Goal: Task Accomplishment & Management: Manage account settings

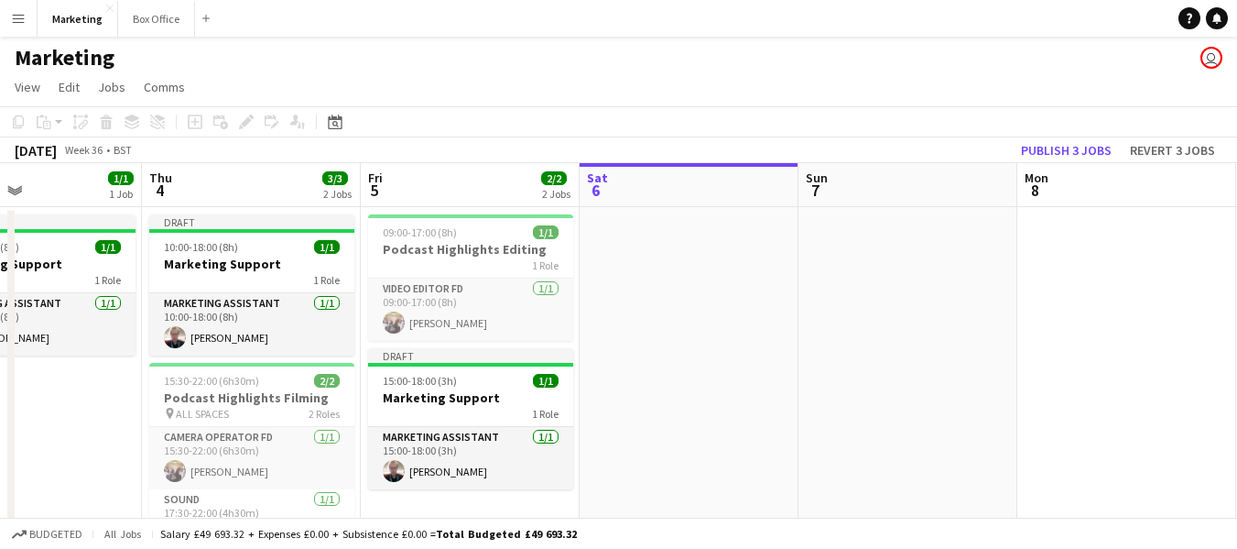
scroll to position [0, 507]
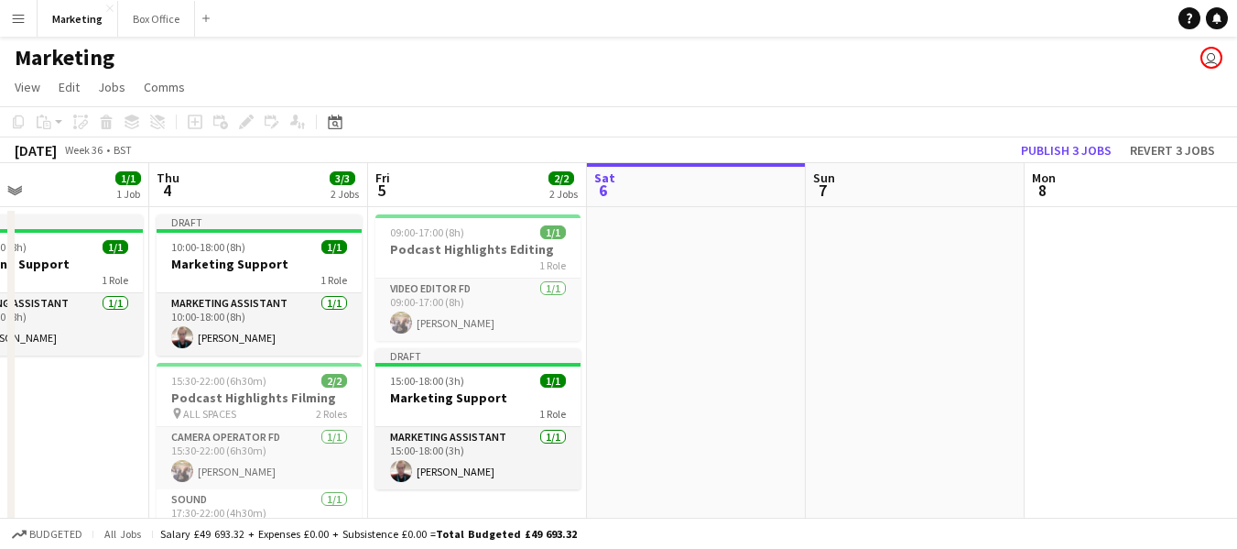
drag, startPoint x: 311, startPoint y: 484, endPoint x: 680, endPoint y: 429, distance: 372.2
click at [680, 429] on app-calendar-viewport "Mon 1 Tue 2 1/1 1 Job Wed 3 1/1 1 Job Thu 4 3/3 2 Jobs Fri 5 2/2 2 Jobs Sat 6 S…" at bounding box center [618, 385] width 1237 height 444
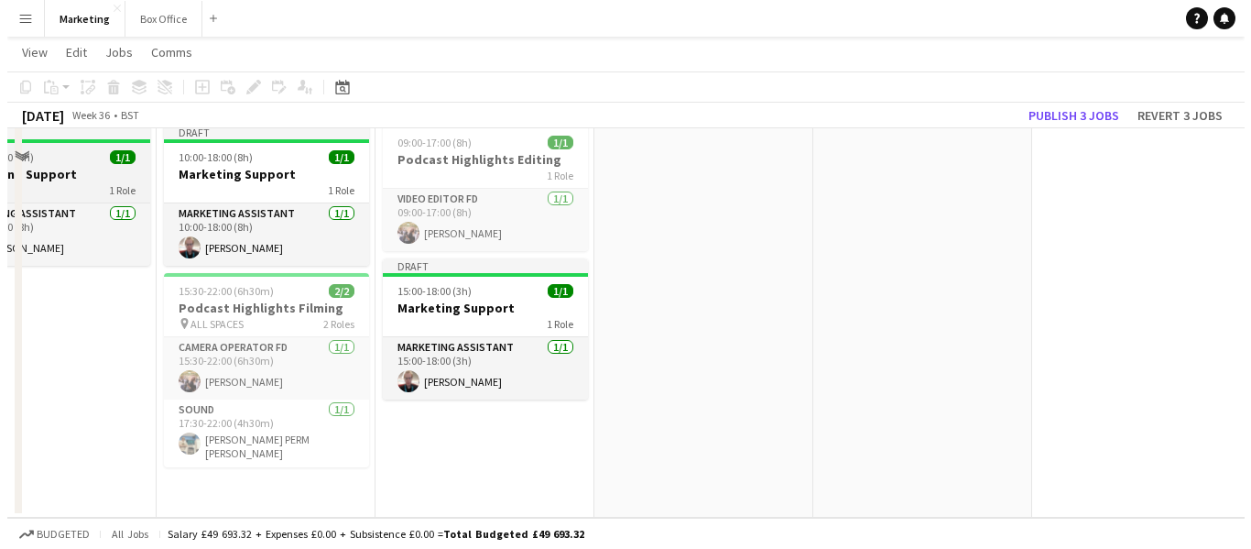
scroll to position [0, 0]
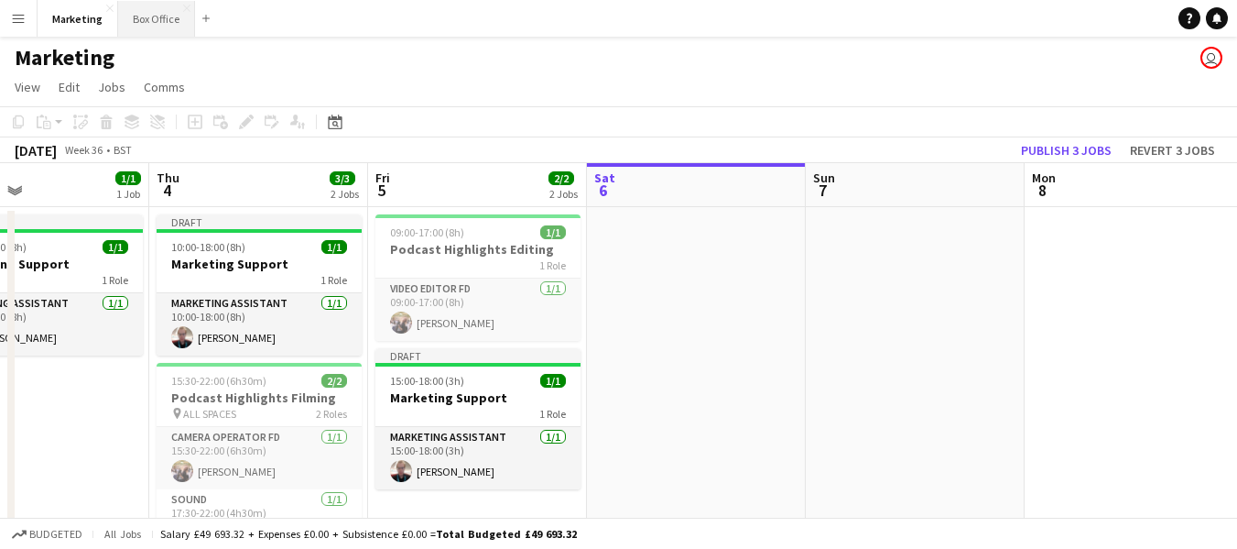
click at [147, 15] on button "Box Office Close" at bounding box center [156, 19] width 77 height 36
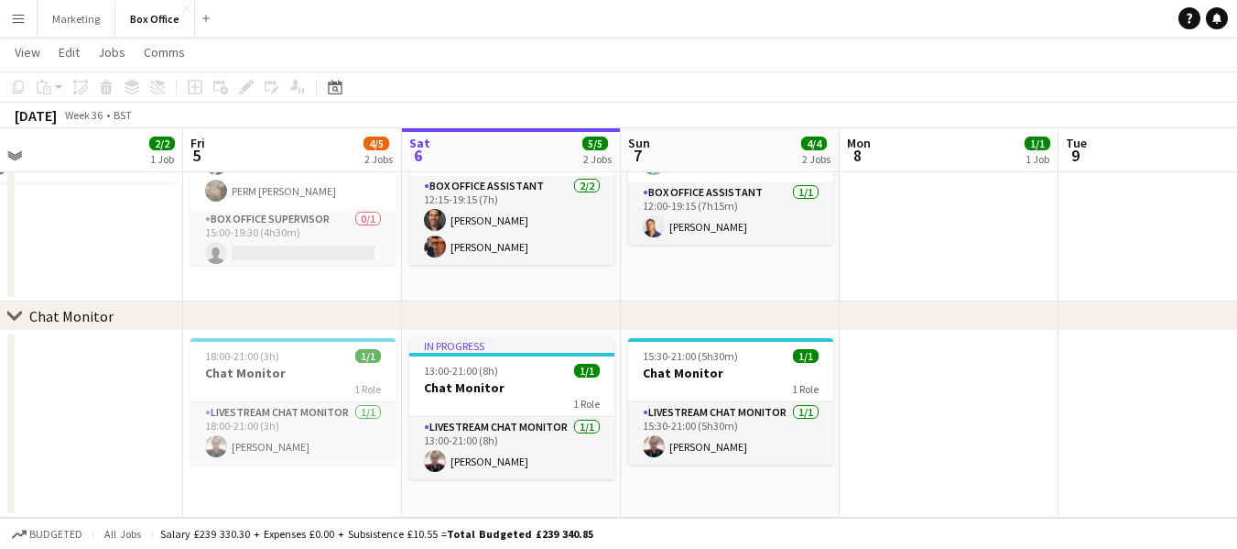
scroll to position [0, 443]
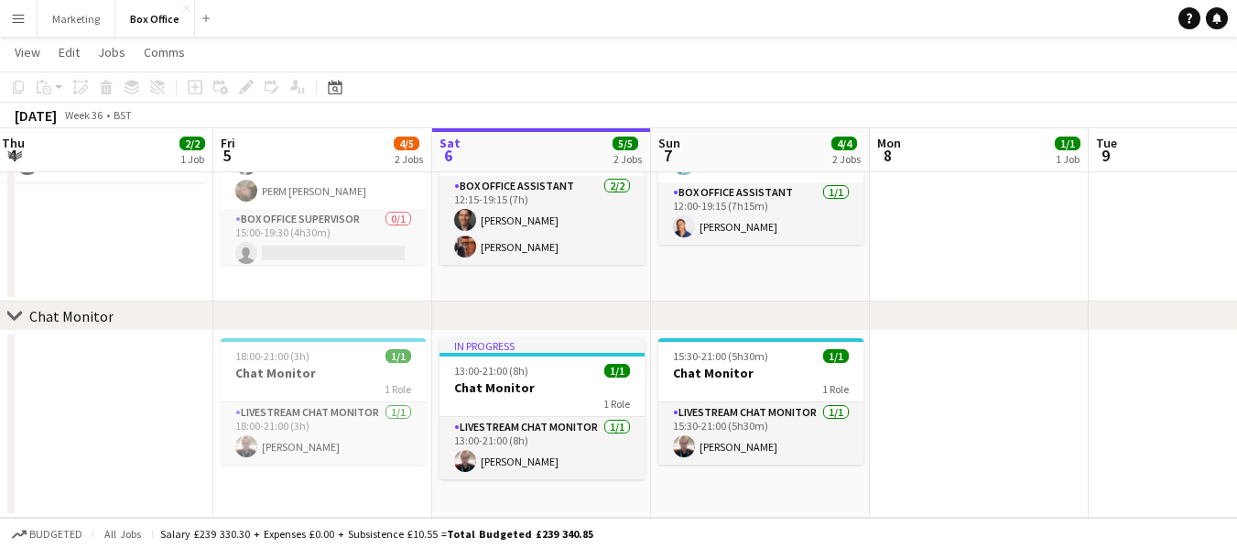
drag, startPoint x: 72, startPoint y: 290, endPoint x: 312, endPoint y: 301, distance: 240.2
click at [312, 301] on div "chevron-right Chat Monitor Tue 2 2/2 1 Job Wed 3 1/1 1 Job Thu 4 2/2 1 Job Fri …" at bounding box center [618, 185] width 1237 height 665
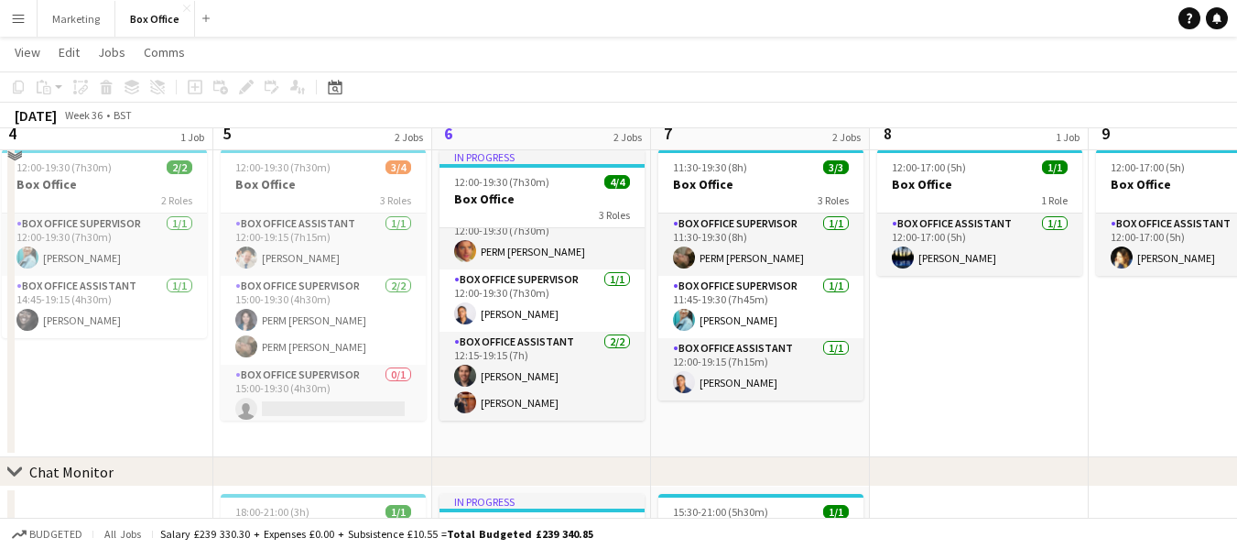
scroll to position [36, 0]
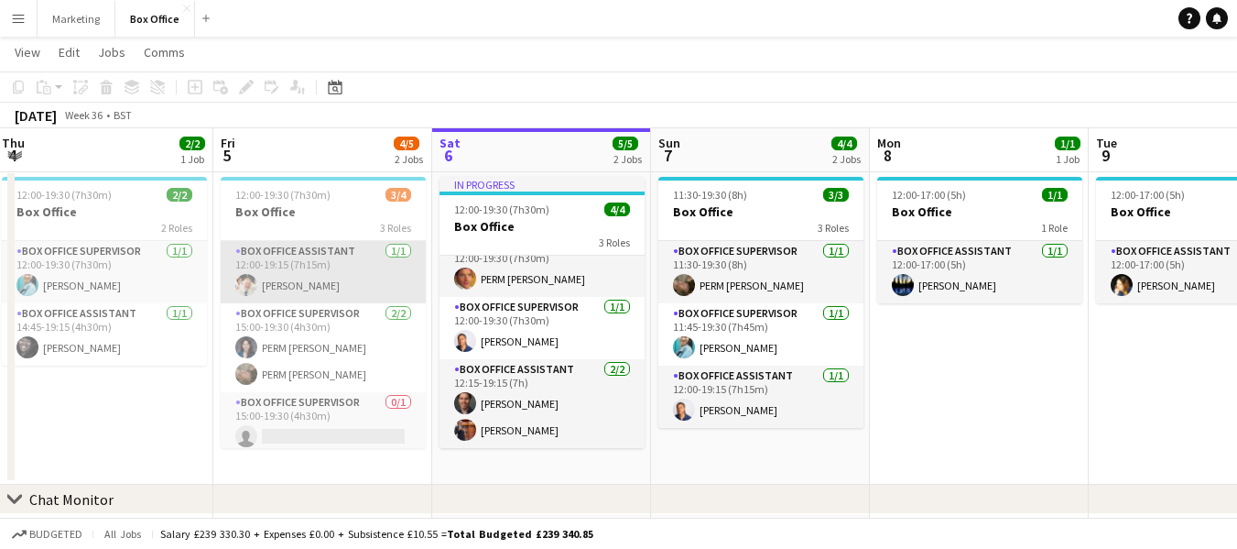
click at [264, 281] on app-card-role "Box Office Assistant [DATE] 12:00-19:15 (7h15m) [PERSON_NAME]" at bounding box center [323, 272] width 205 height 62
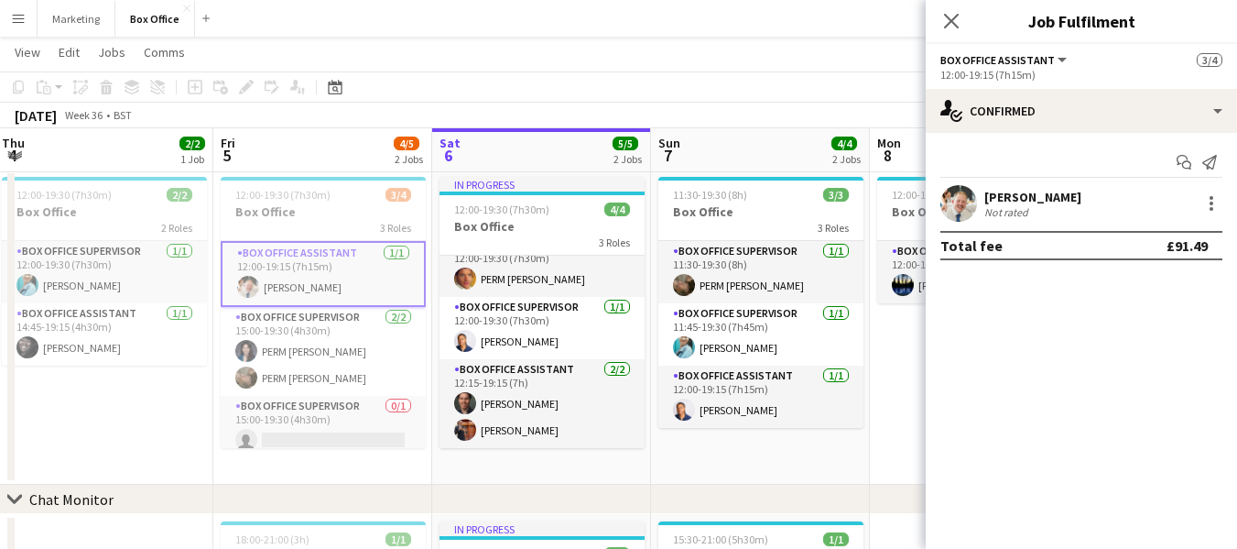
click at [963, 202] on app-user-avatar at bounding box center [959, 203] width 37 height 37
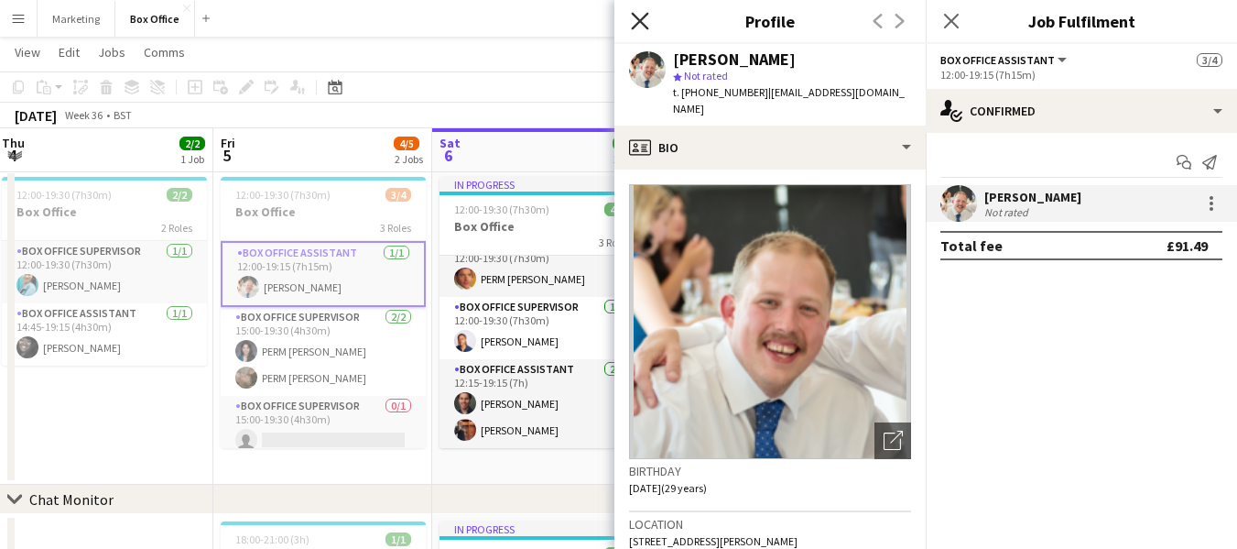
click at [636, 17] on icon at bounding box center [639, 20] width 17 height 17
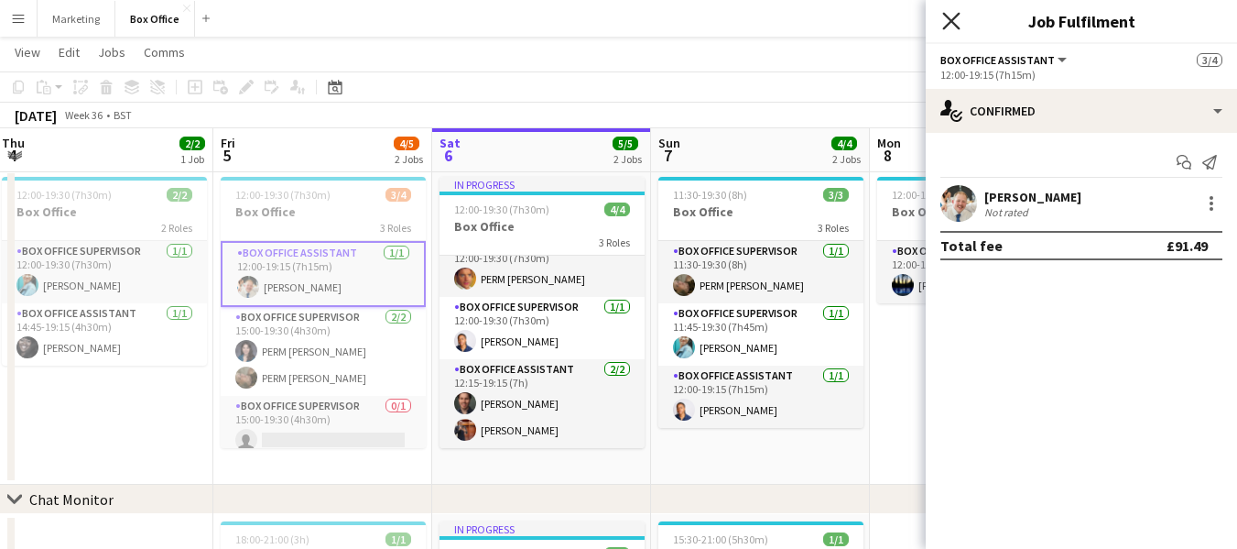
click at [945, 17] on icon "Close pop-in" at bounding box center [950, 20] width 17 height 17
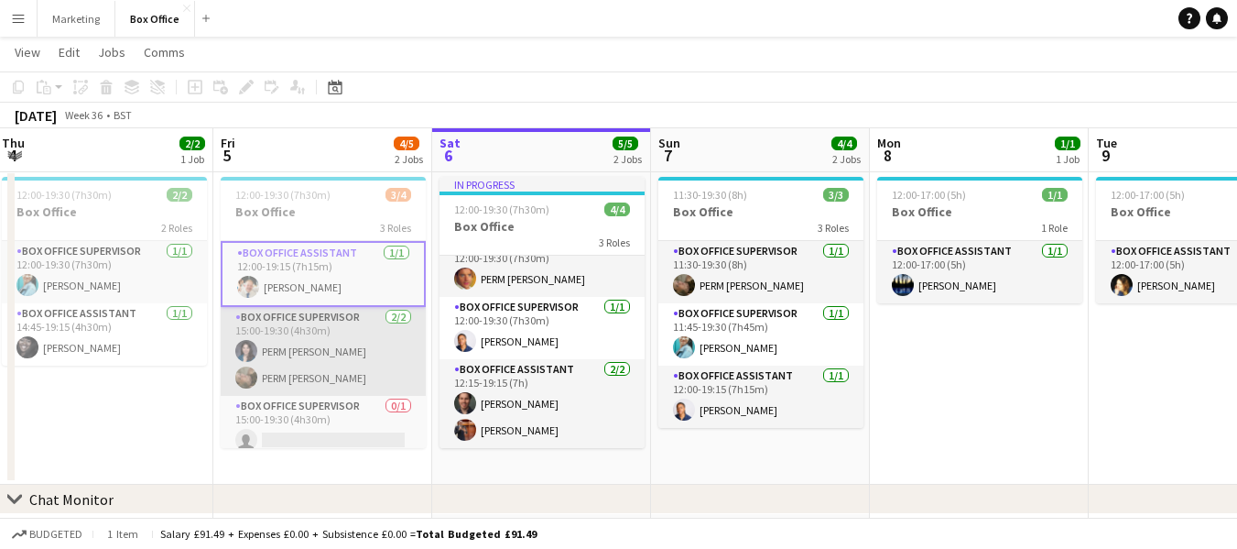
click at [290, 361] on app-card-role "Box Office Supervisor [DATE] 15:00-19:30 (4h30m) PERM [PERSON_NAME] PERM [PERSO…" at bounding box center [323, 351] width 205 height 89
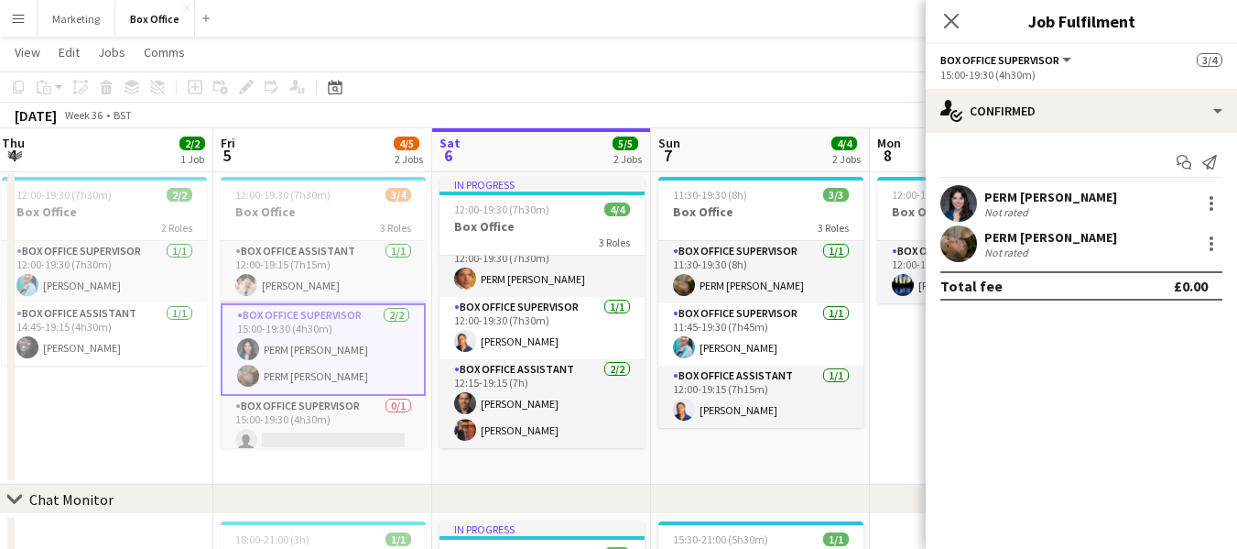
click at [957, 202] on app-user-avatar at bounding box center [959, 203] width 37 height 37
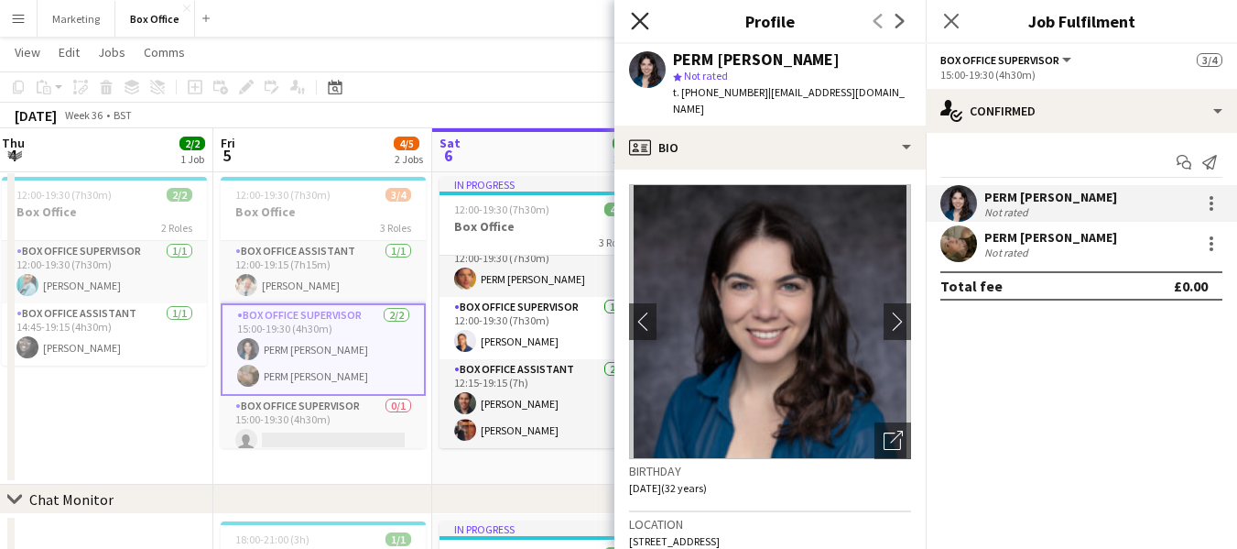
click at [635, 21] on icon "Close pop-in" at bounding box center [639, 20] width 17 height 17
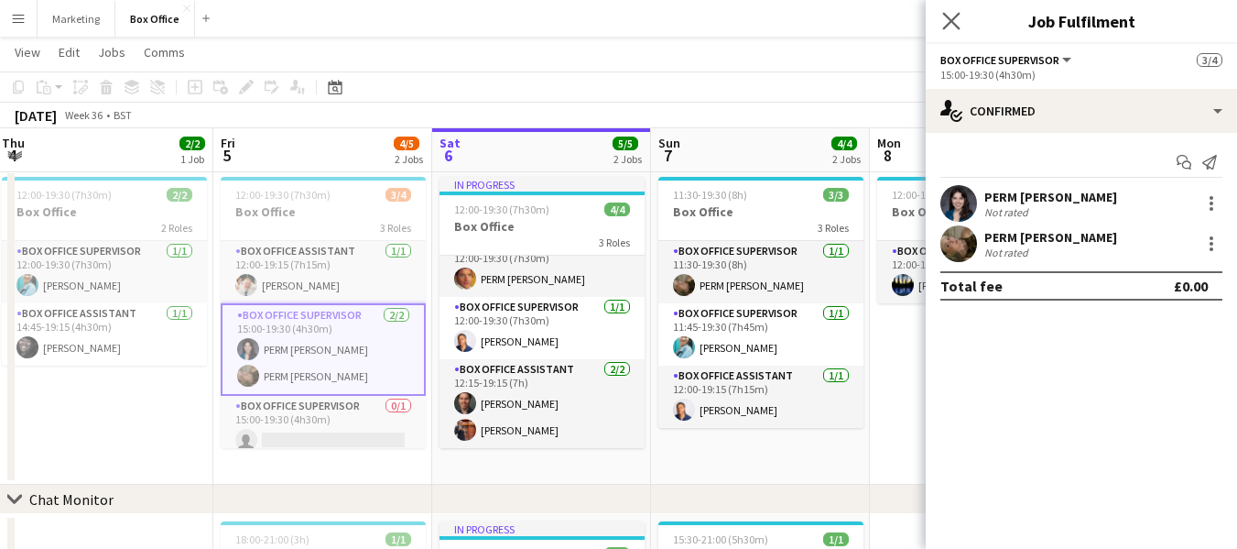
click at [942, 19] on icon "Close pop-in" at bounding box center [950, 20] width 17 height 17
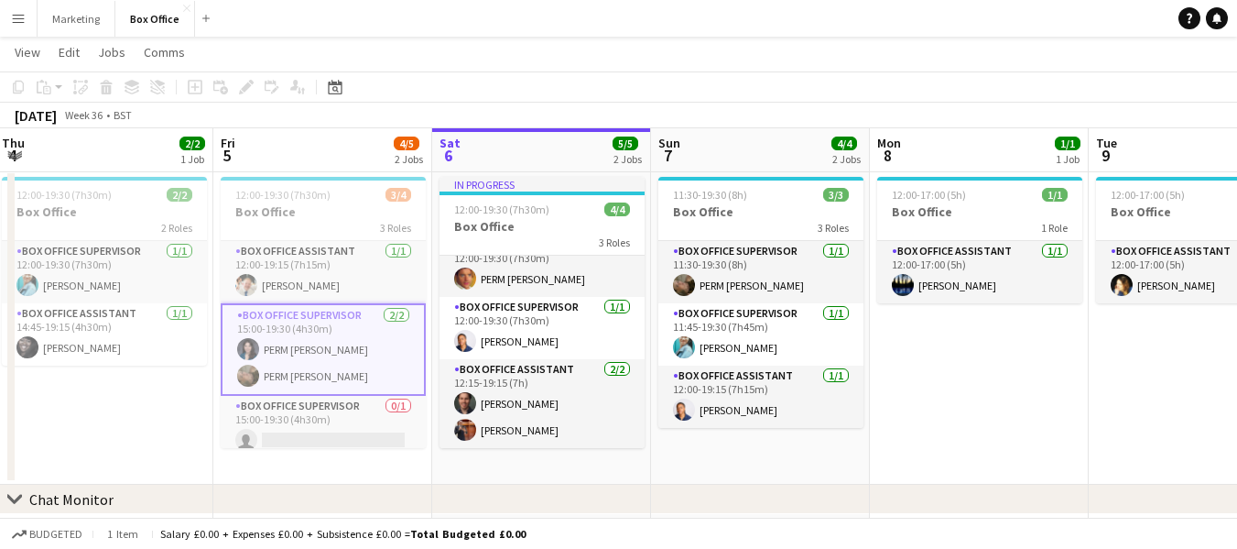
click at [282, 368] on app-card-role "Box Office Supervisor [DATE] 15:00-19:30 (4h30m) PERM [PERSON_NAME] PERM [PERSO…" at bounding box center [323, 349] width 205 height 92
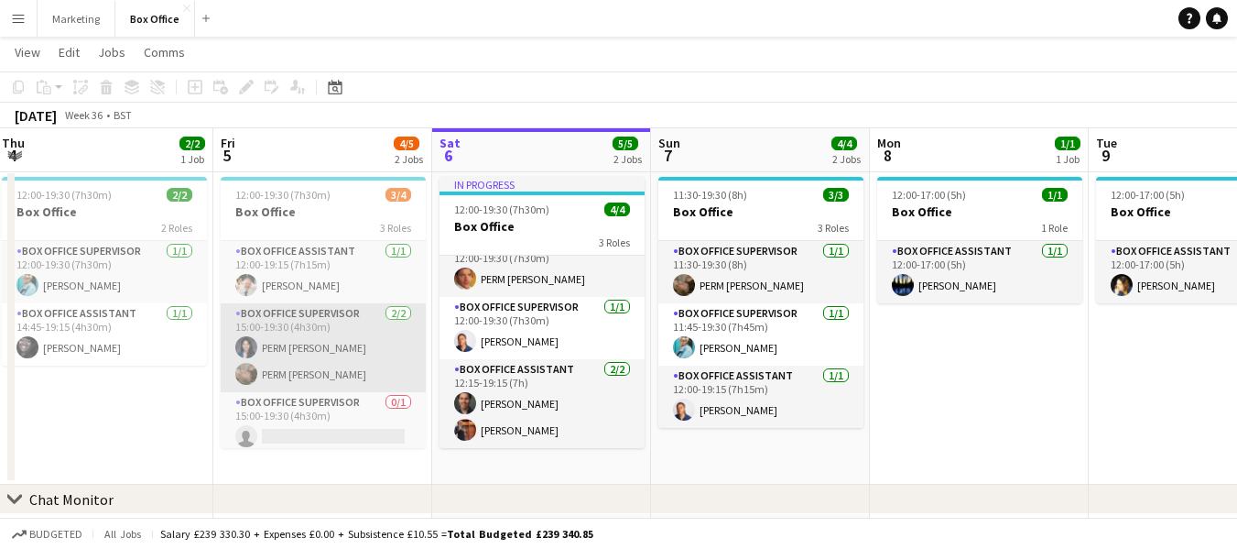
click at [283, 363] on app-card-role "Box Office Supervisor [DATE] 15:00-19:30 (4h30m) PERM [PERSON_NAME] PERM [PERSO…" at bounding box center [323, 347] width 205 height 89
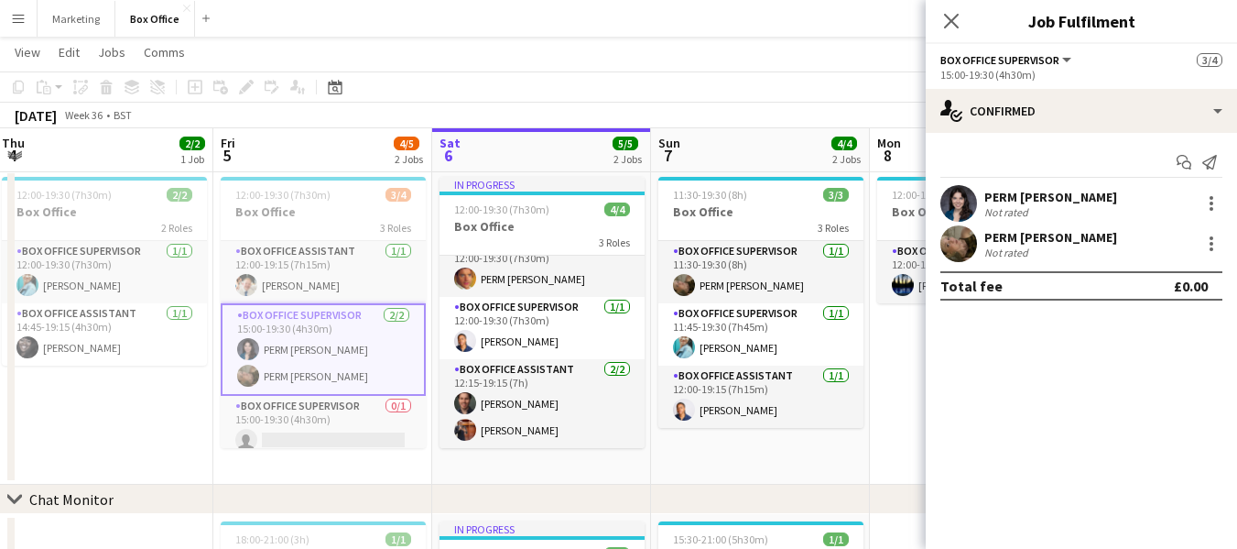
click at [953, 242] on app-user-avatar at bounding box center [959, 243] width 37 height 37
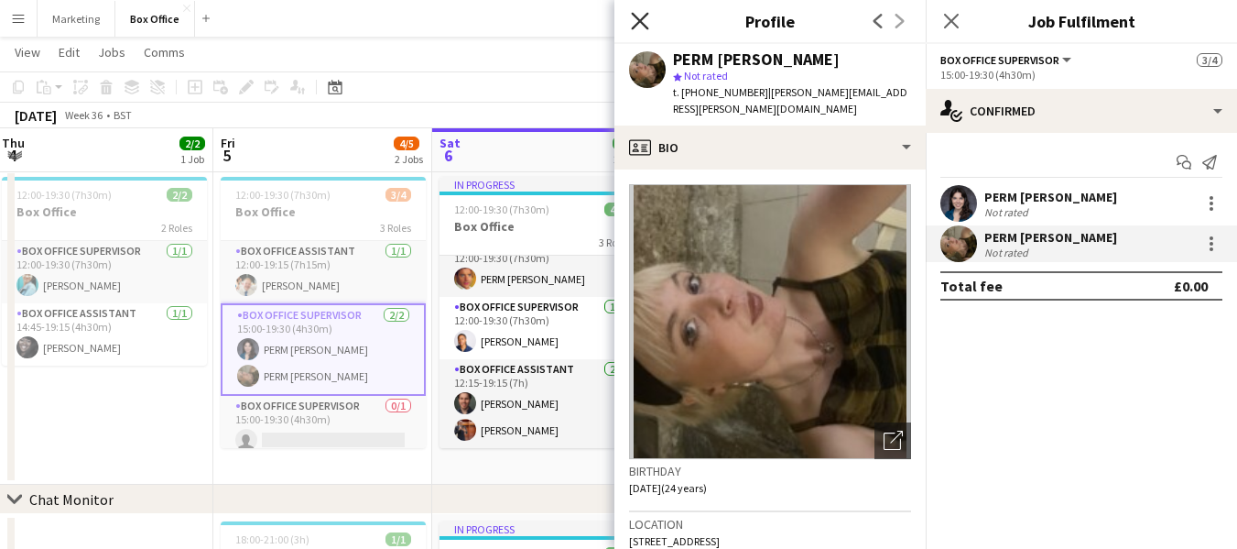
click at [639, 16] on icon "Close pop-in" at bounding box center [639, 20] width 17 height 17
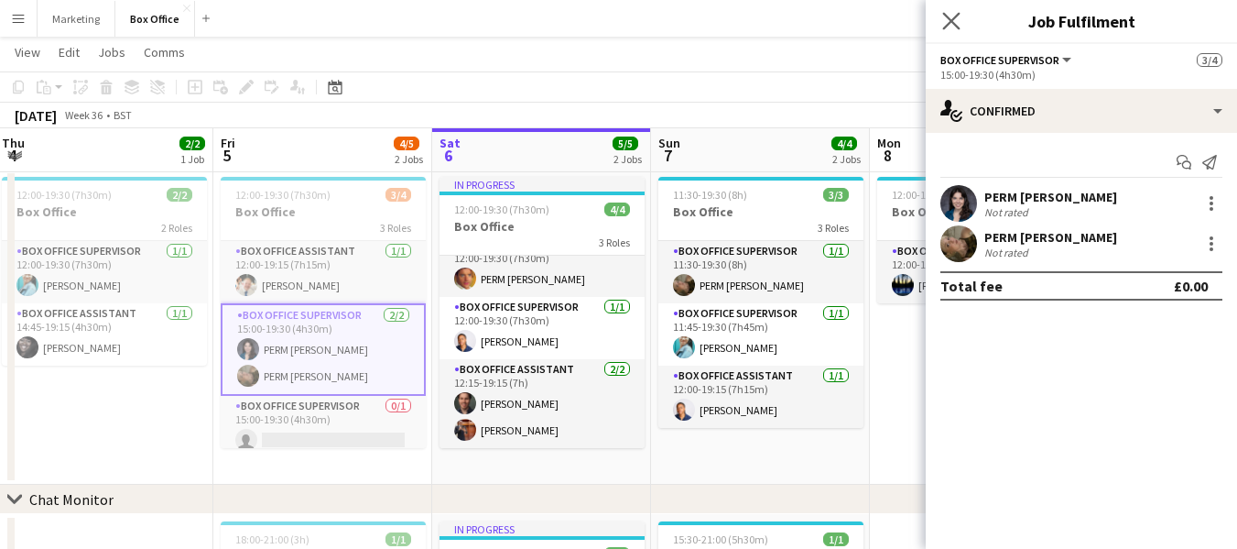
click at [942, 13] on icon "Close pop-in" at bounding box center [950, 20] width 17 height 17
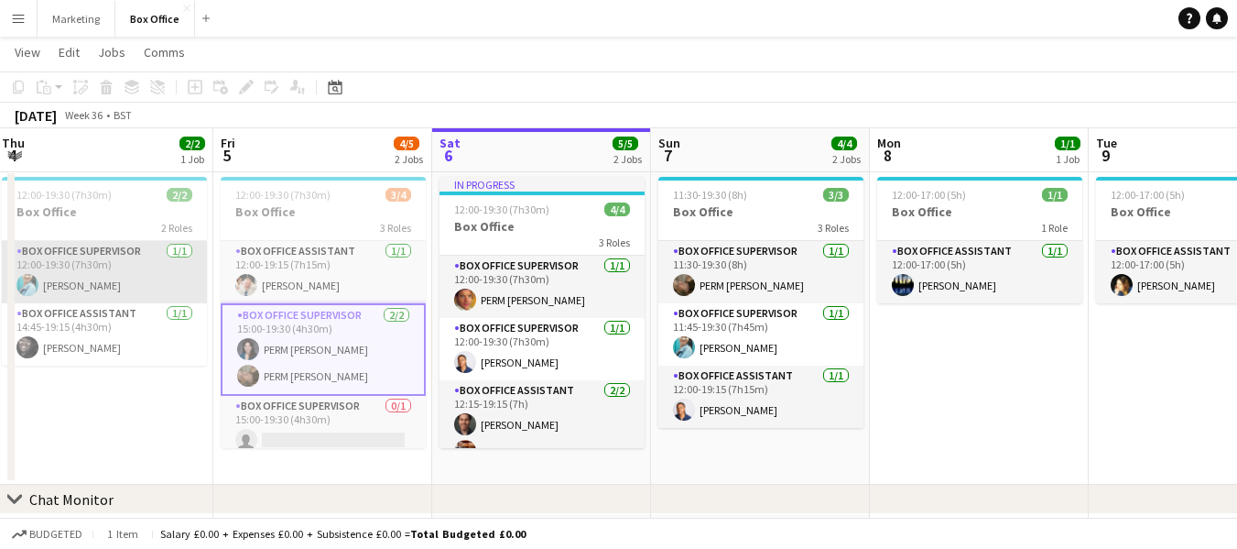
click at [32, 288] on app-user-avatar at bounding box center [27, 285] width 22 height 22
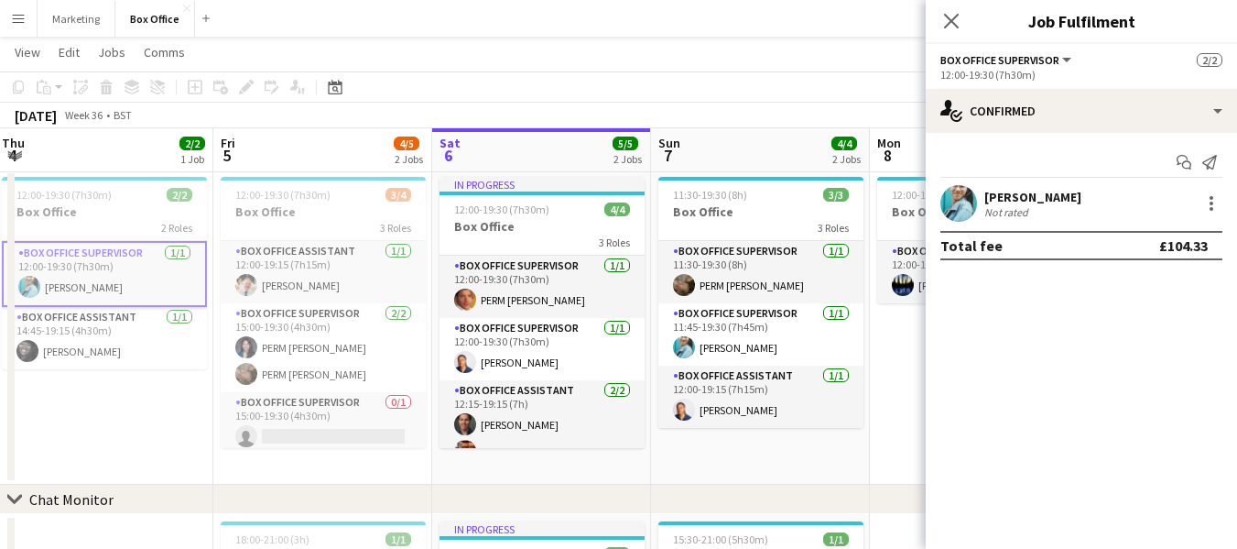
click at [955, 200] on app-user-avatar at bounding box center [959, 203] width 37 height 37
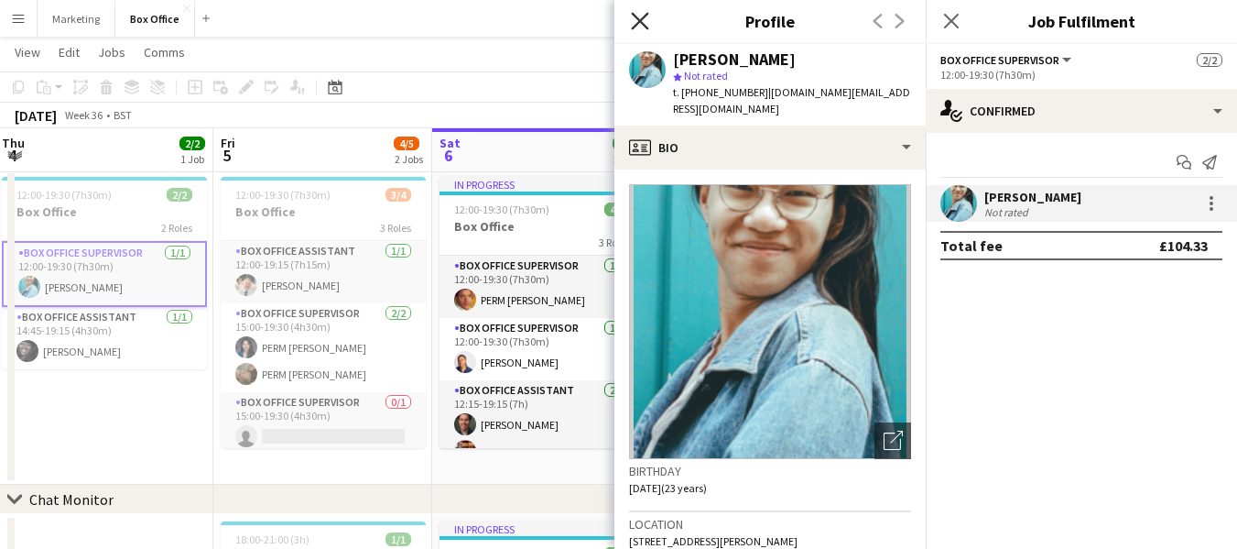
click at [638, 16] on icon "Close pop-in" at bounding box center [639, 20] width 17 height 17
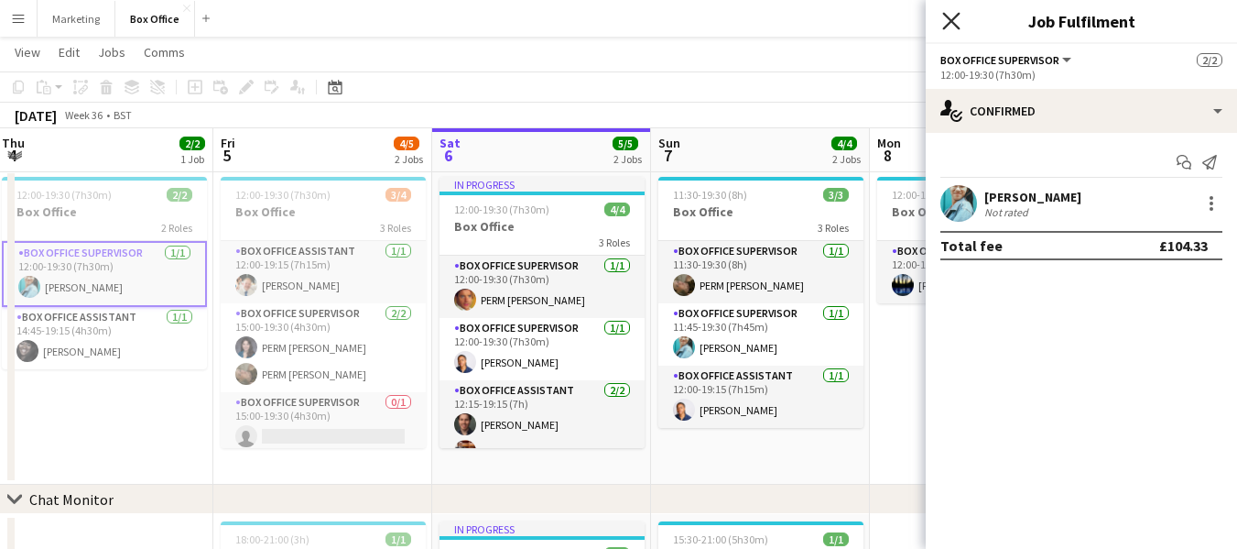
click at [953, 18] on icon "Close pop-in" at bounding box center [950, 20] width 17 height 17
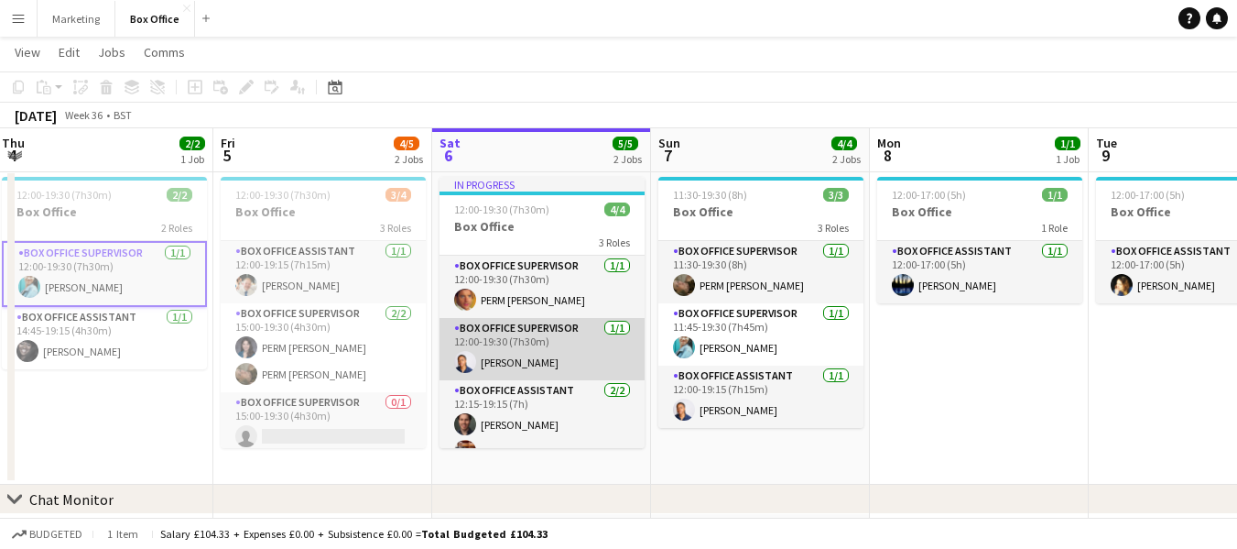
click at [501, 366] on app-card-role "Box Office Supervisor [DATE] 12:00-19:30 (7h30m) [PERSON_NAME]" at bounding box center [542, 349] width 205 height 62
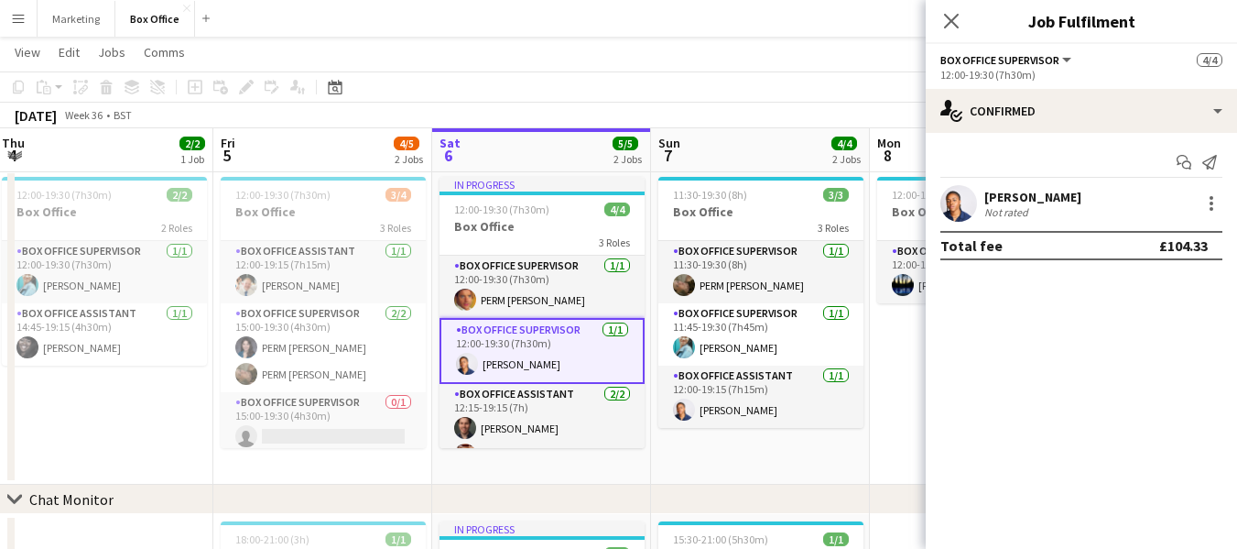
click at [955, 203] on app-user-avatar at bounding box center [959, 203] width 37 height 37
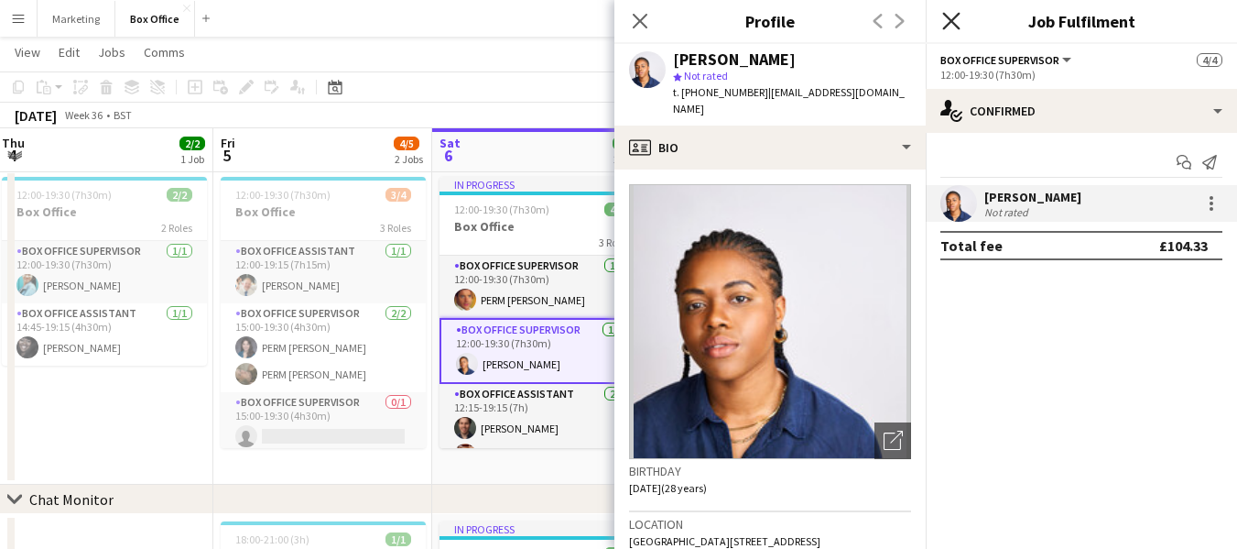
click at [947, 15] on icon "Close pop-in" at bounding box center [950, 20] width 17 height 17
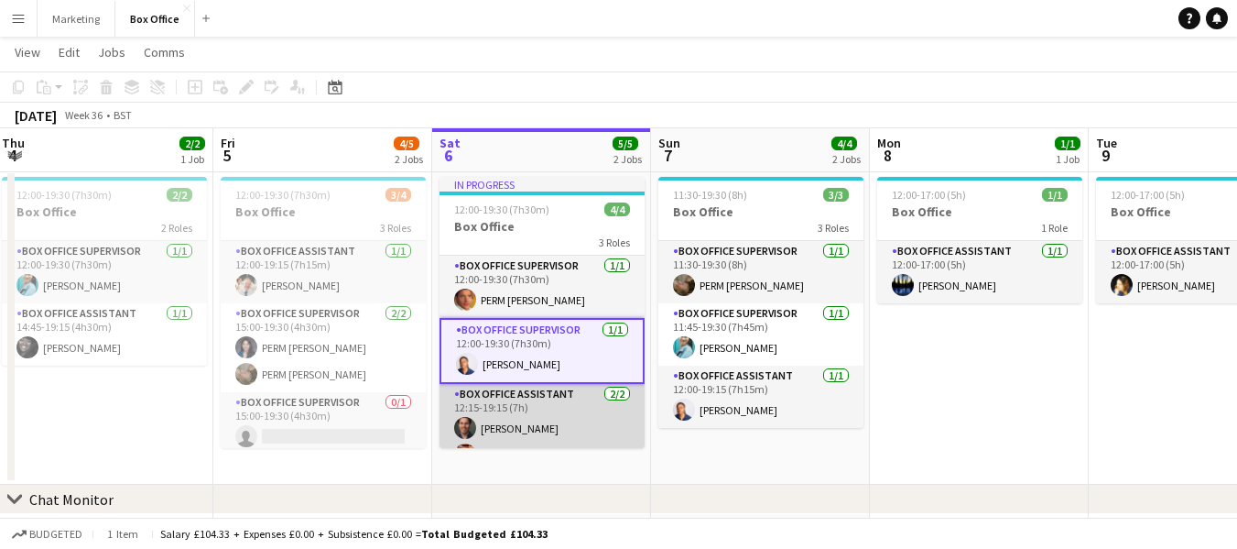
scroll to position [25, 0]
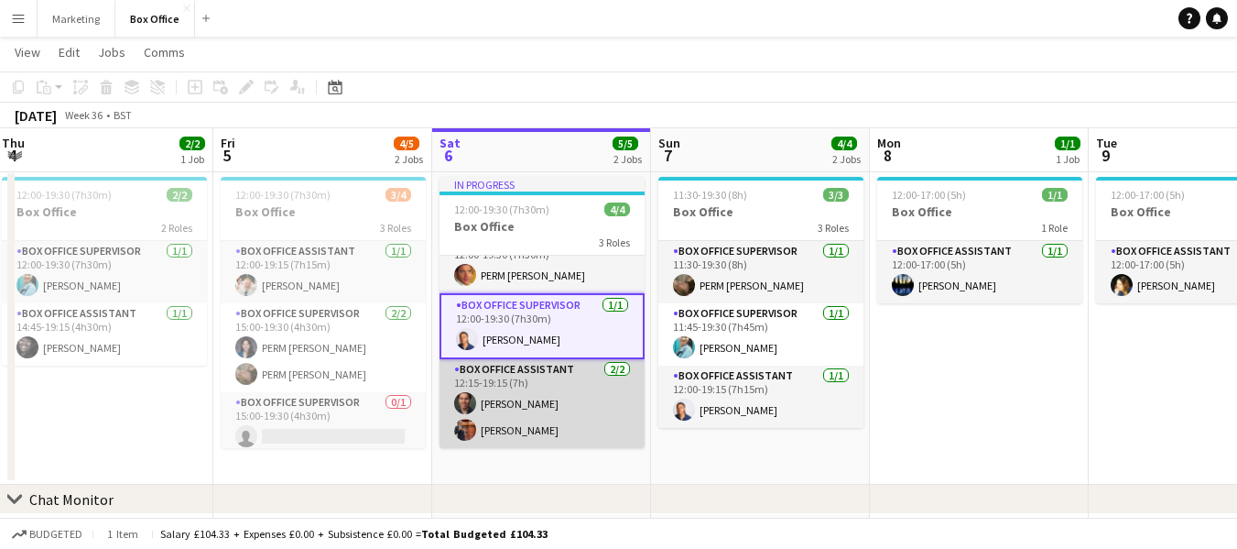
click at [462, 402] on app-user-avatar at bounding box center [465, 403] width 22 height 22
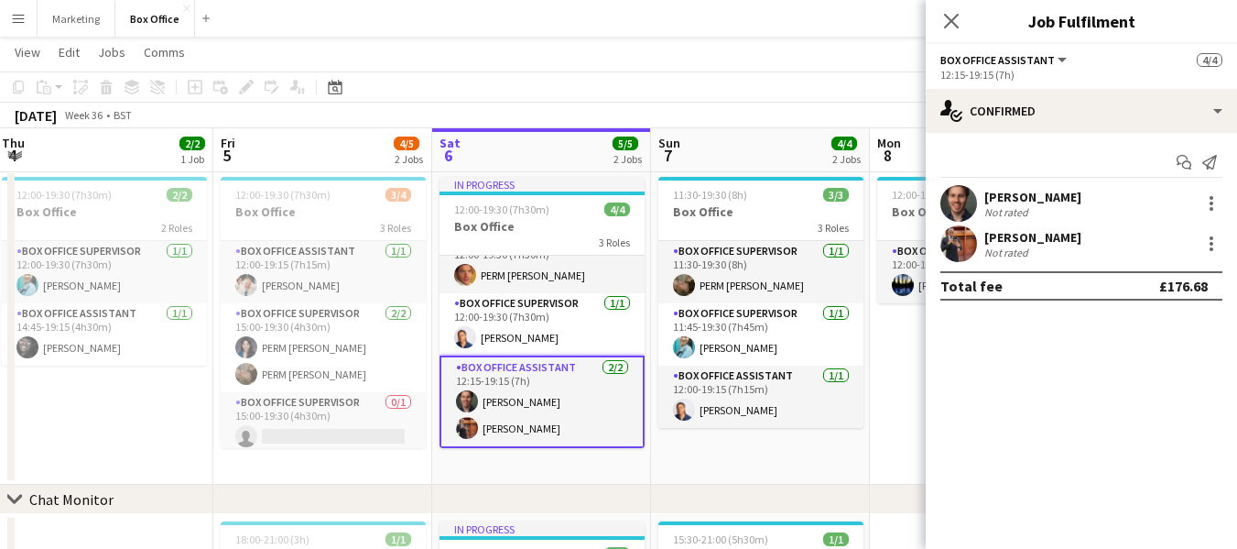
click at [961, 201] on app-user-avatar at bounding box center [959, 203] width 37 height 37
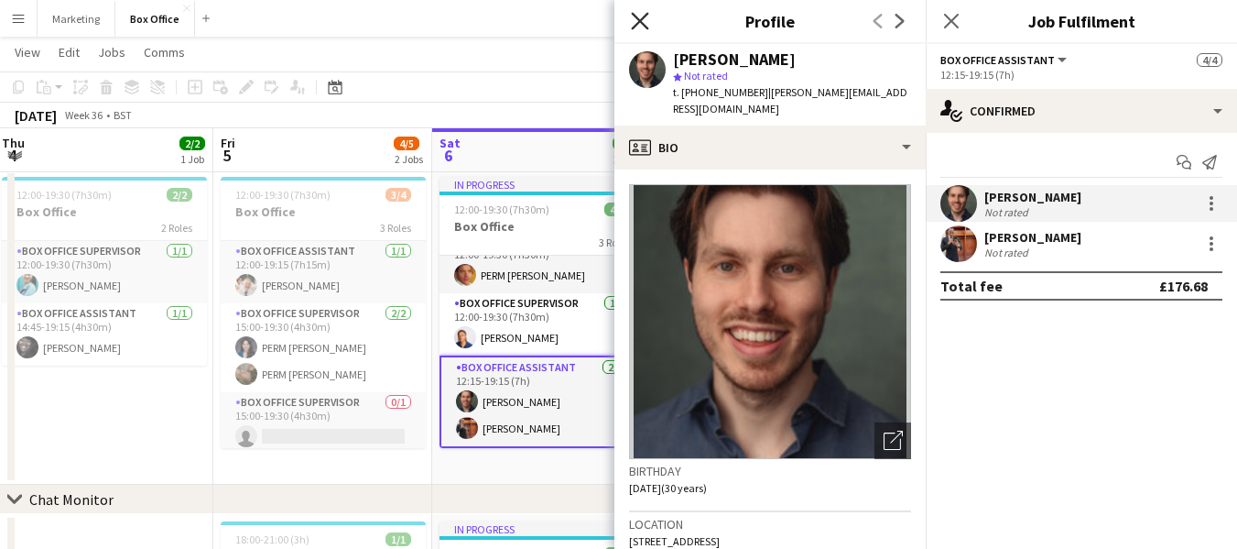
click at [639, 16] on icon "Close pop-in" at bounding box center [639, 20] width 17 height 17
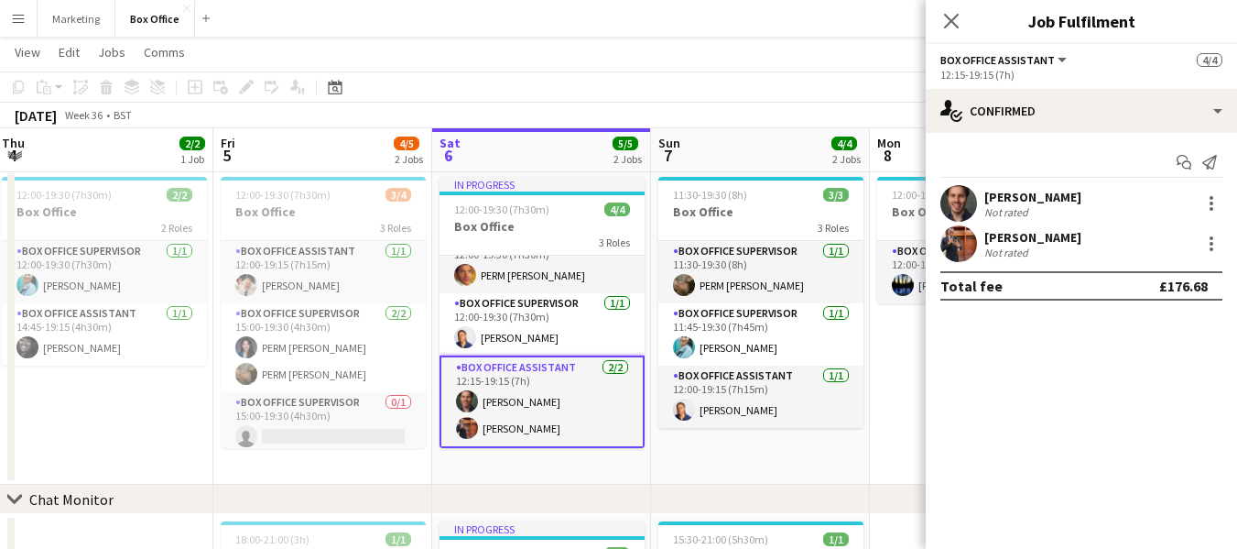
click at [953, 241] on app-user-avatar at bounding box center [959, 243] width 37 height 37
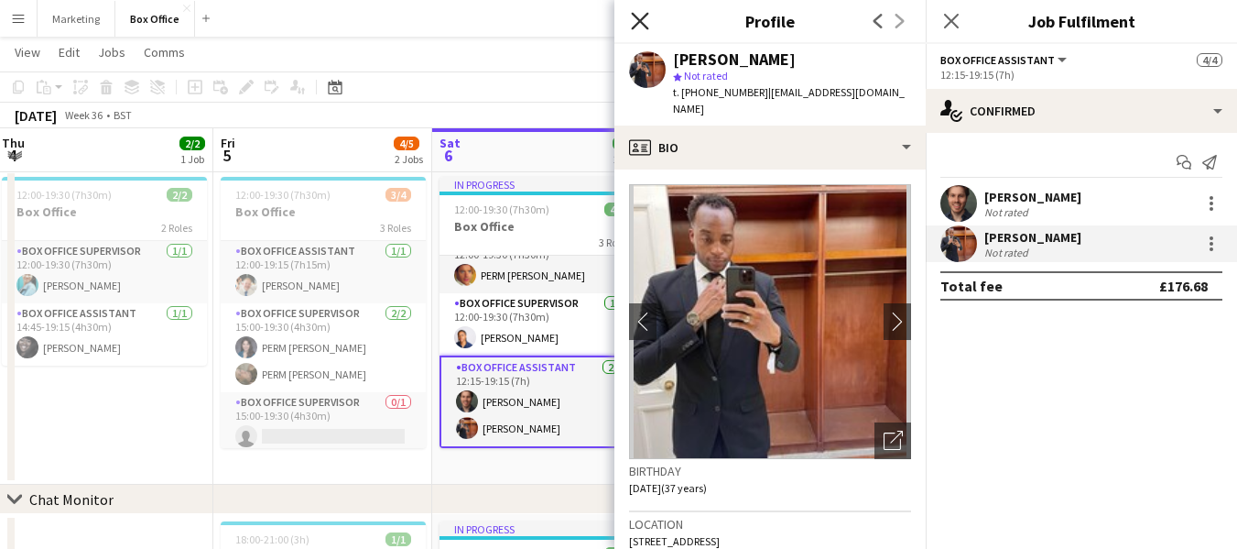
click at [640, 14] on icon "Close pop-in" at bounding box center [639, 20] width 17 height 17
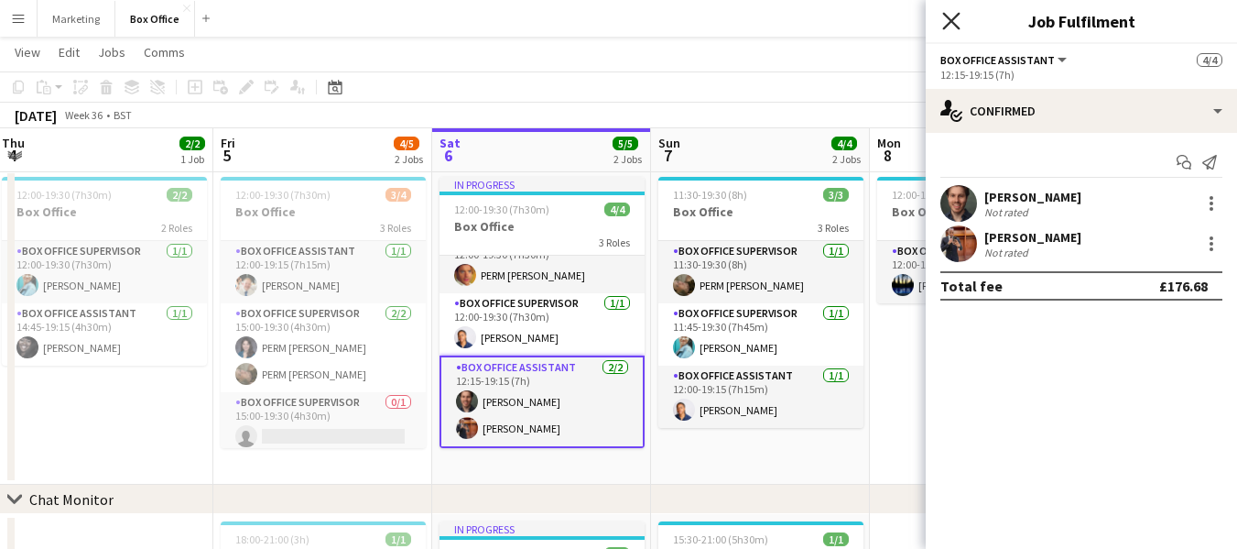
click at [944, 24] on icon "Close pop-in" at bounding box center [950, 20] width 17 height 17
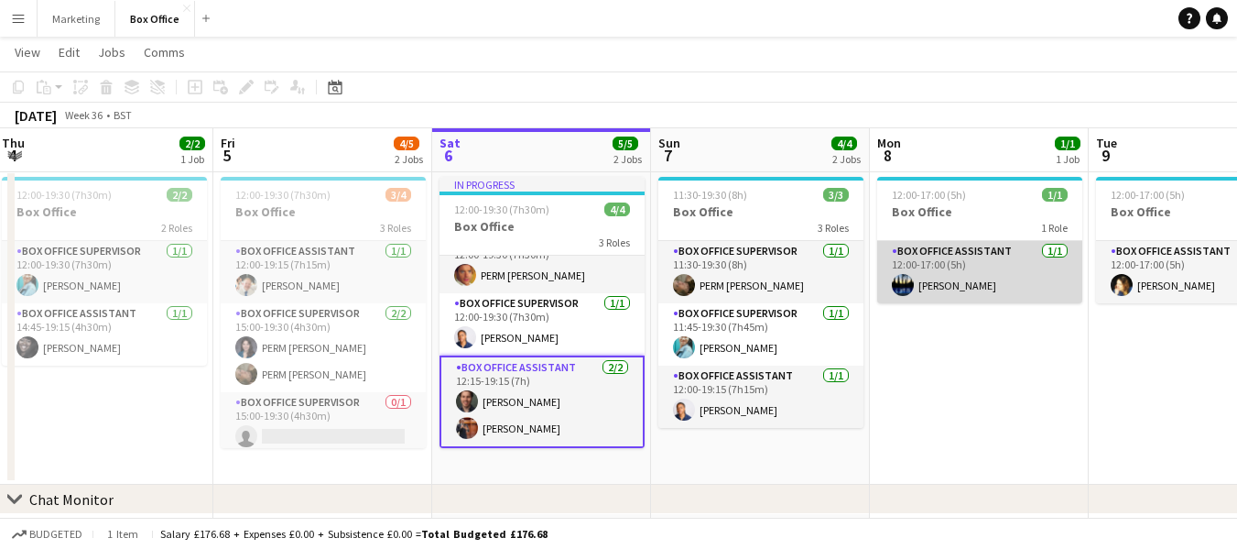
click at [900, 284] on app-user-avatar at bounding box center [903, 285] width 22 height 22
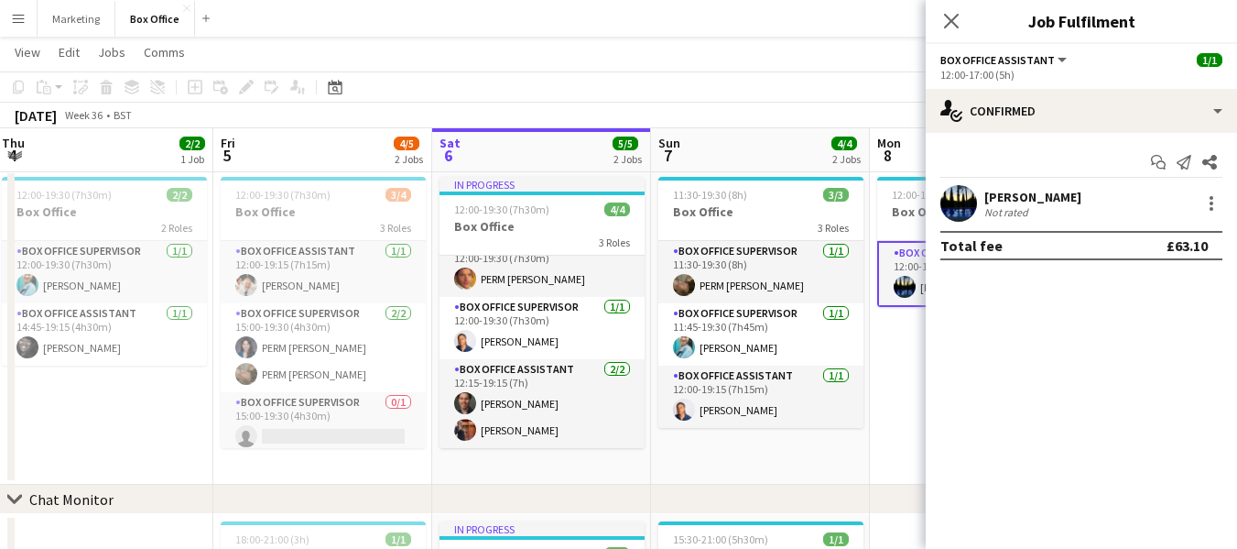
scroll to position [21, 0]
click at [958, 198] on app-user-avatar at bounding box center [959, 203] width 37 height 37
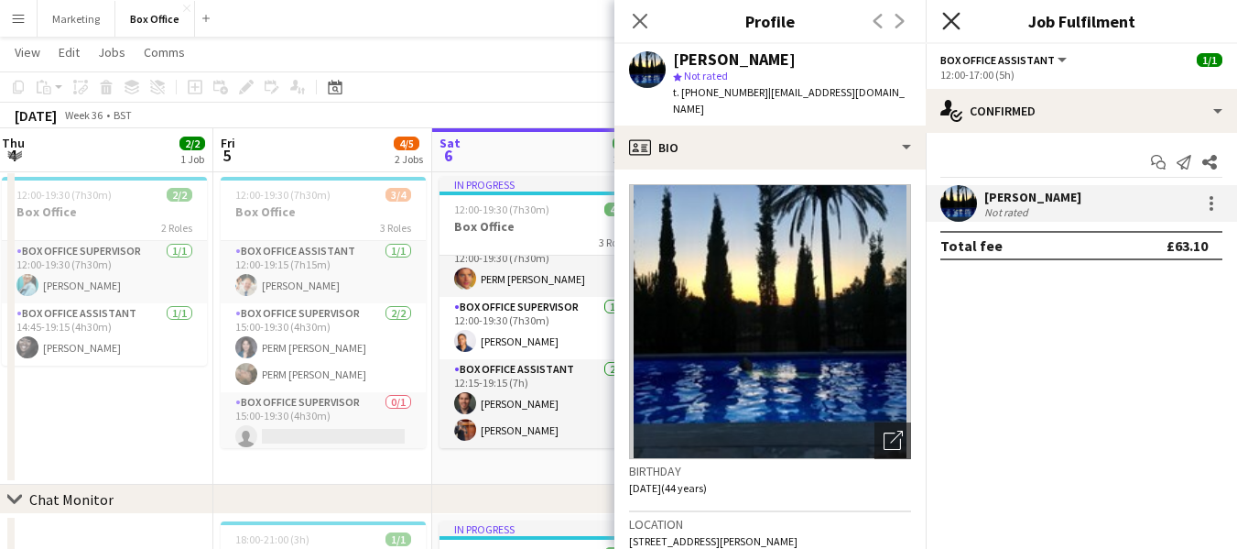
click at [947, 22] on icon "Close pop-in" at bounding box center [950, 20] width 17 height 17
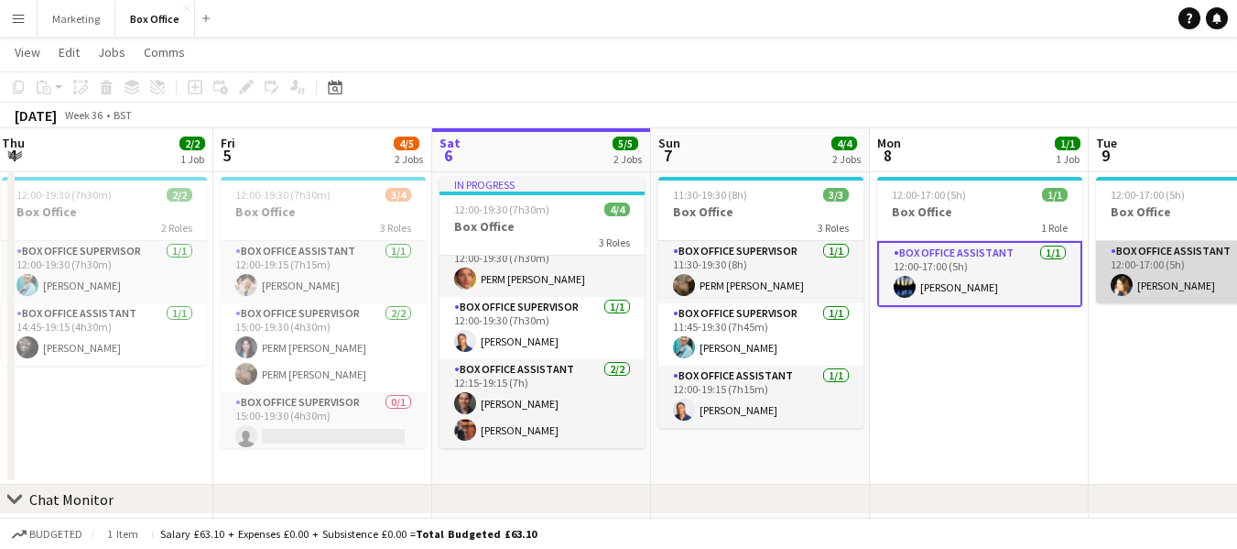
click at [1119, 279] on app-user-avatar at bounding box center [1122, 285] width 22 height 22
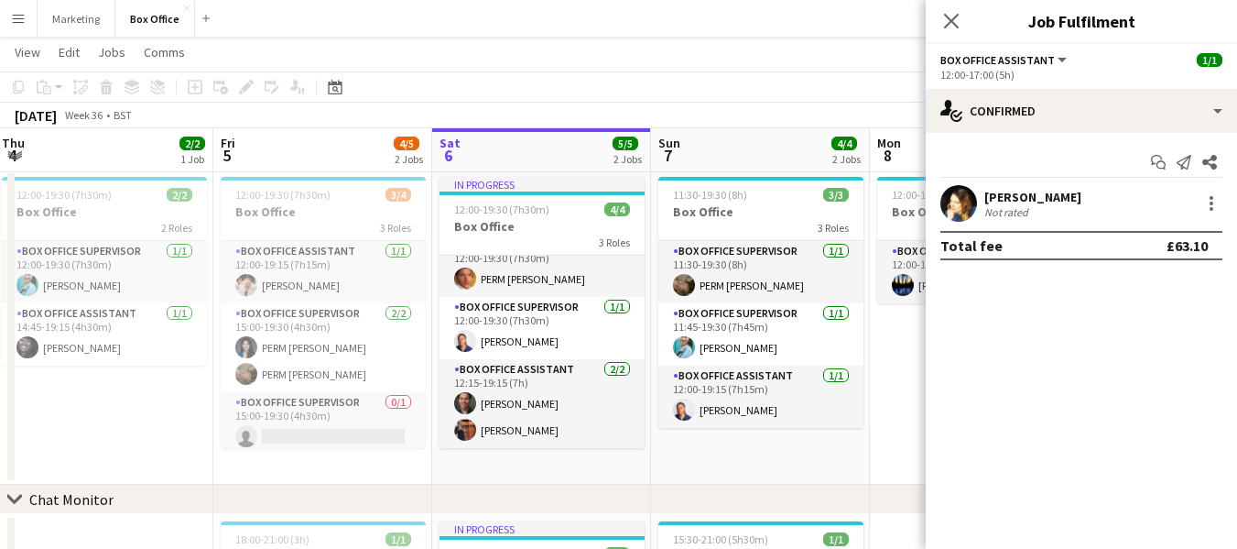
click at [960, 203] on app-user-avatar at bounding box center [959, 203] width 37 height 37
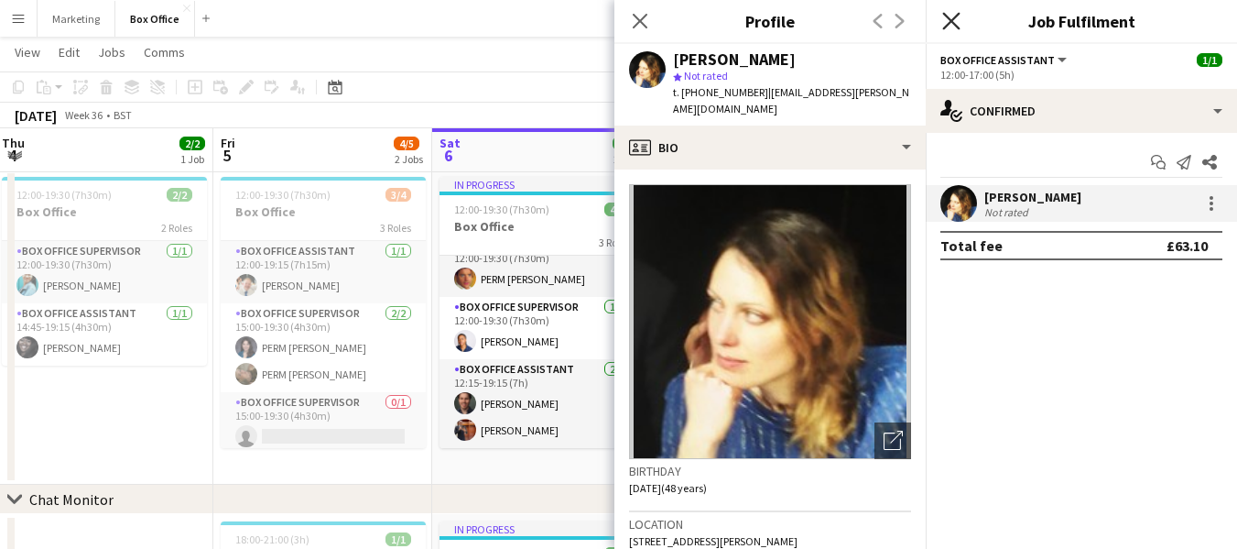
click at [952, 16] on icon "Close pop-in" at bounding box center [950, 20] width 17 height 17
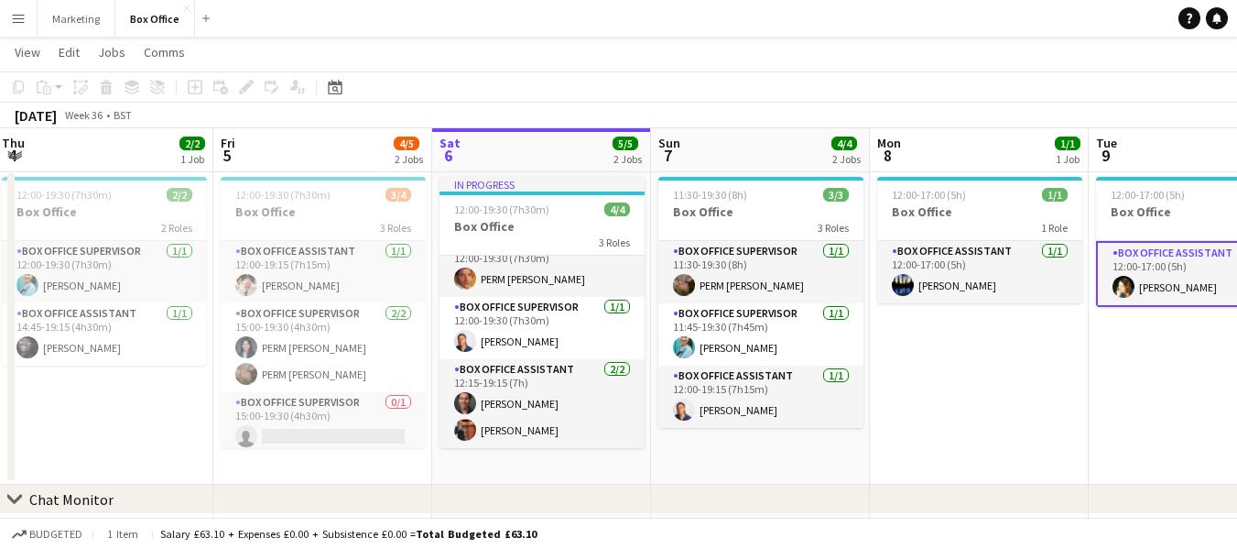
click at [988, 405] on app-date-cell "12:00-17:00 (5h) 1/1 Box Office 1 Role Box Office Assistant [DATE] 12:00-17:00 …" at bounding box center [979, 326] width 219 height 315
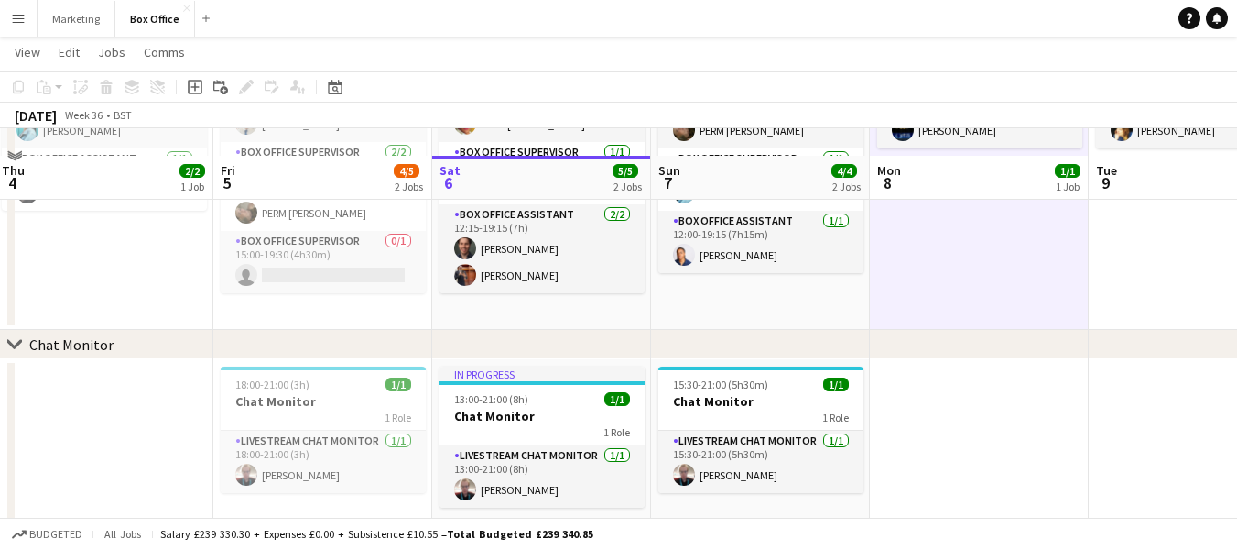
scroll to position [219, 0]
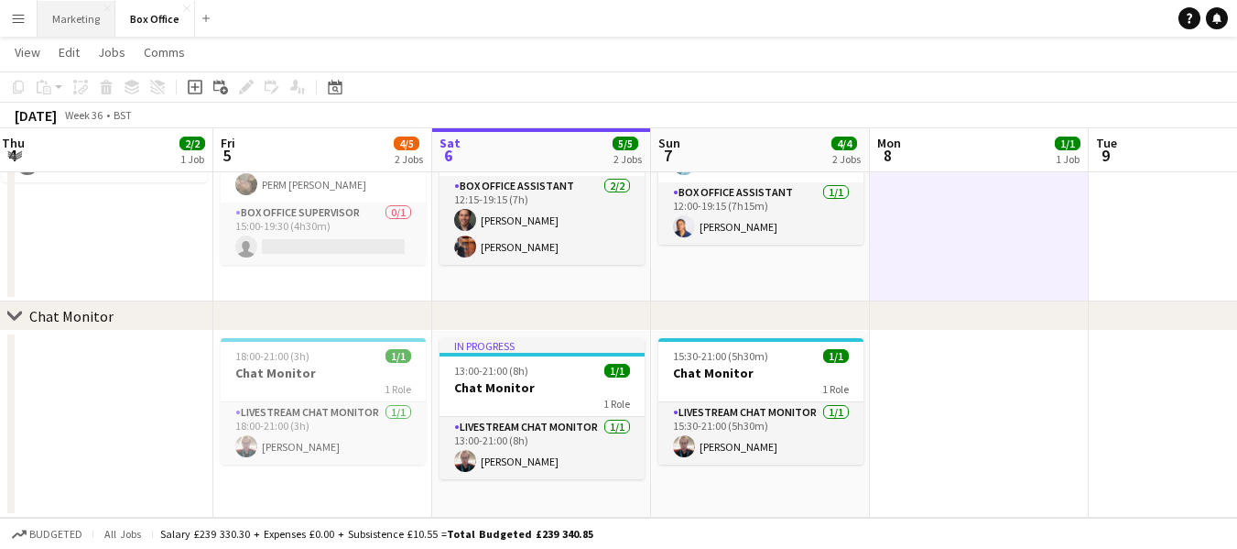
click at [67, 11] on button "Marketing Close" at bounding box center [77, 19] width 78 height 36
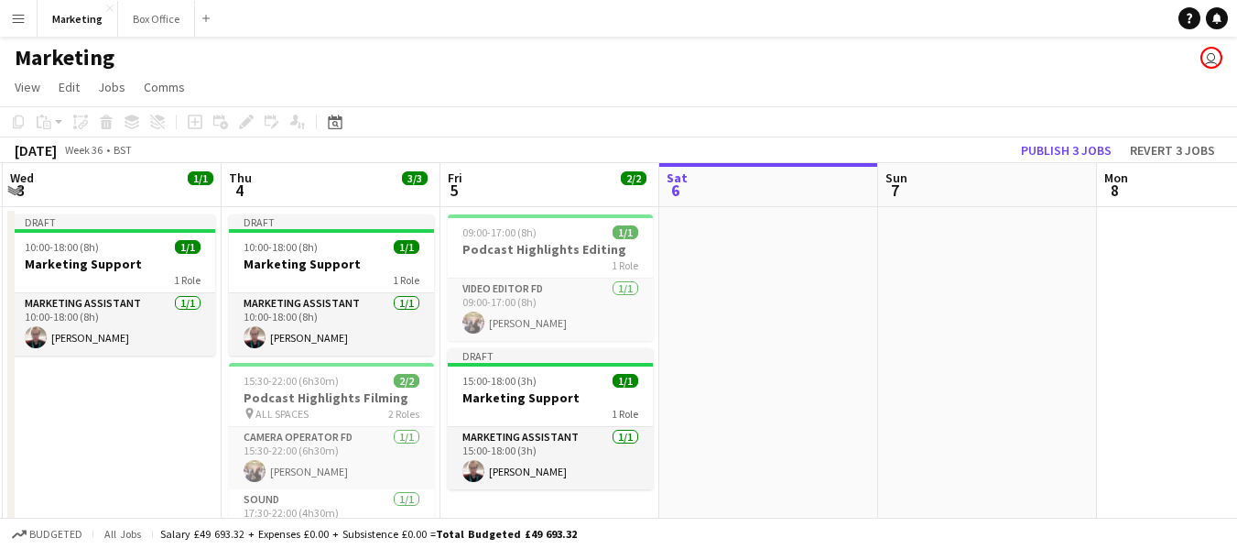
scroll to position [0, 398]
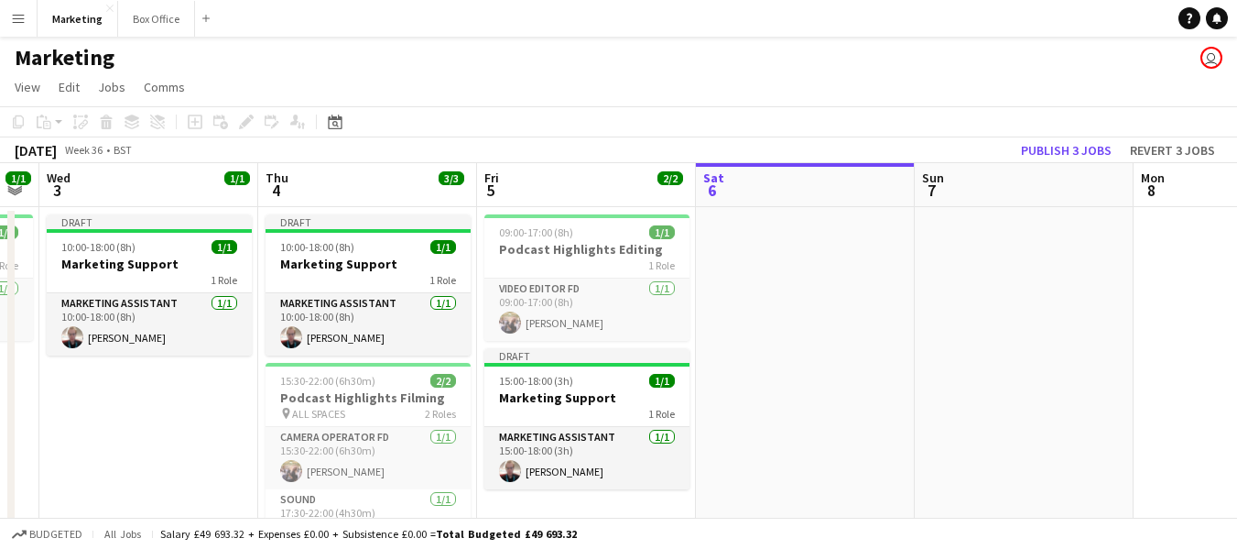
drag, startPoint x: 356, startPoint y: 466, endPoint x: 833, endPoint y: 385, distance: 484.0
click at [833, 385] on app-calendar-viewport "Mon 1 Tue 2 1/1 1 Job Wed 3 1/1 1 Job Thu 4 3/3 2 Jobs Fri 5 2/2 2 Jobs Sat 6 S…" at bounding box center [618, 385] width 1237 height 444
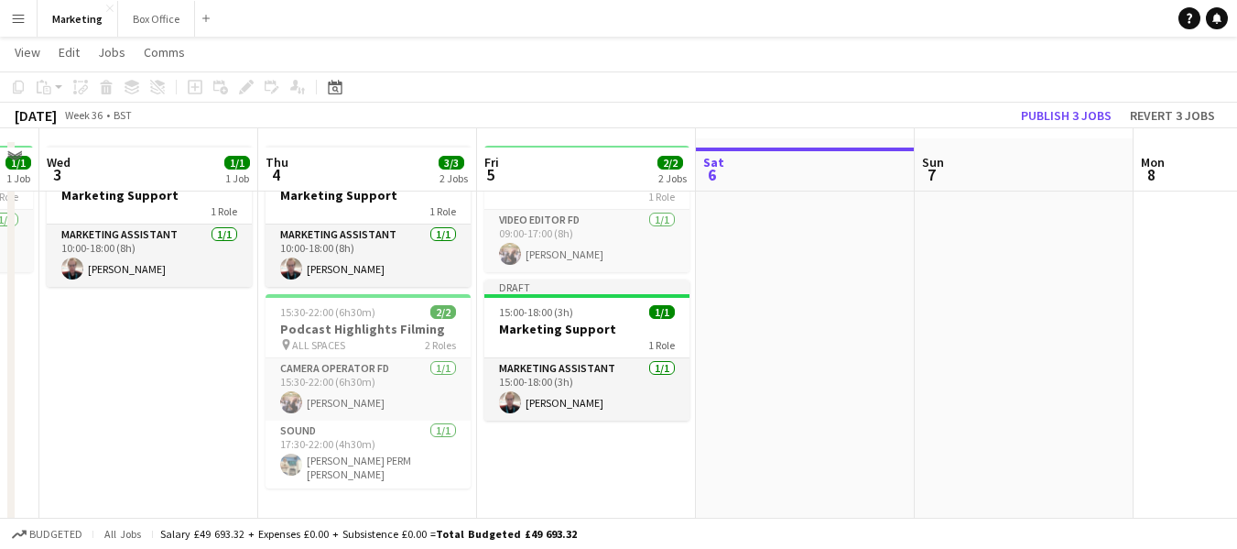
scroll to position [88, 0]
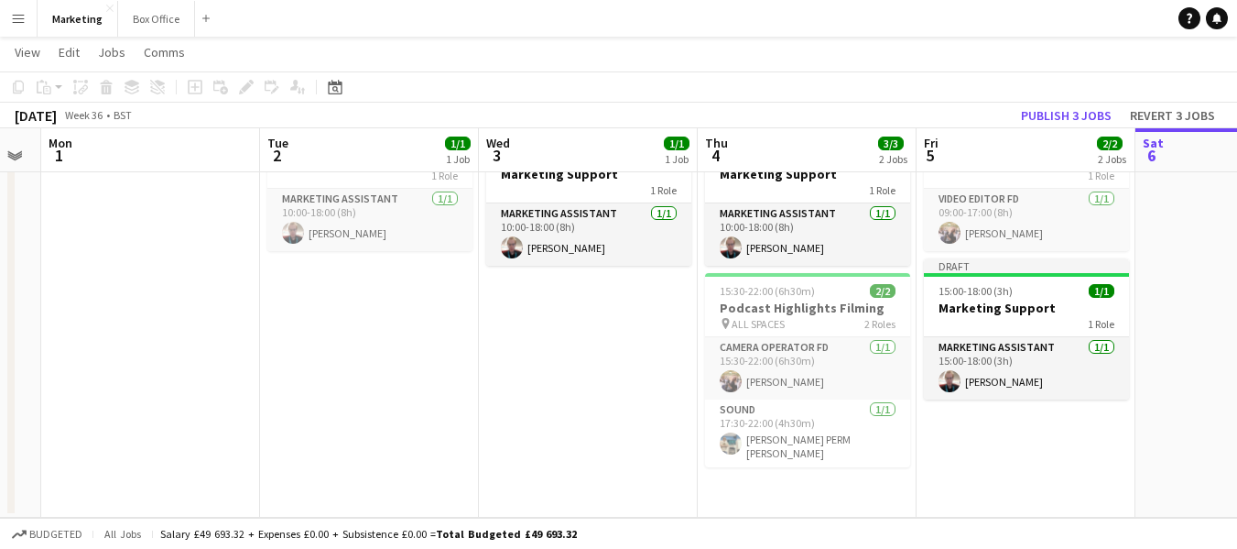
drag, startPoint x: 181, startPoint y: 418, endPoint x: 621, endPoint y: 382, distance: 441.0
click at [621, 382] on app-calendar-viewport "Sat 30 Sun 31 Mon 1 Tue 2 1/1 1 Job Wed 3 1/1 1 Job Thu 4 3/3 2 Jobs Fri 5 2/2 …" at bounding box center [618, 251] width 1237 height 534
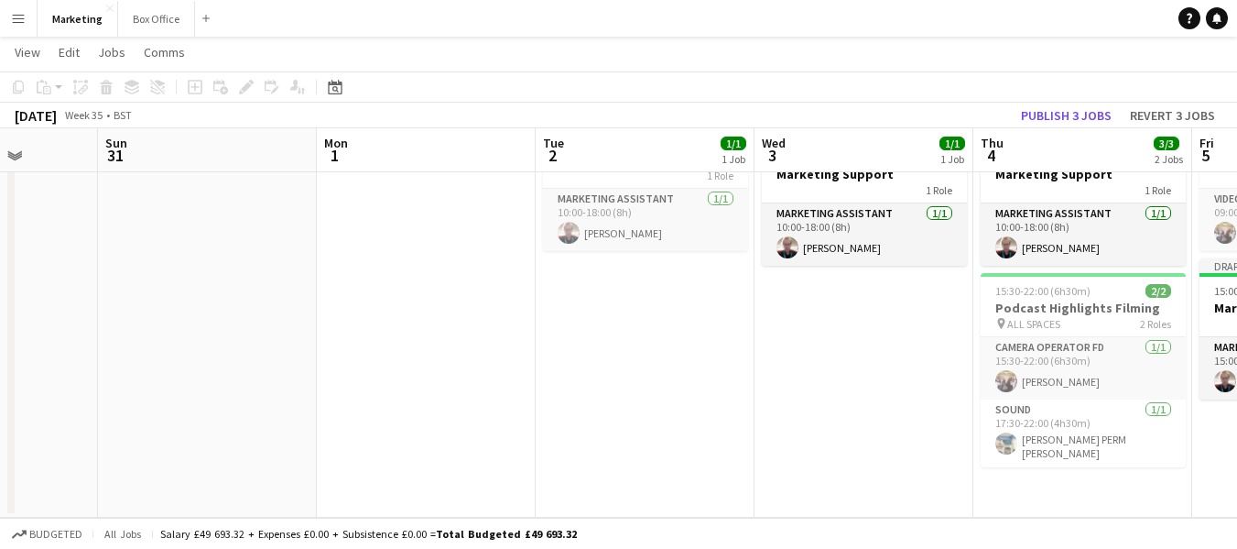
drag, startPoint x: 345, startPoint y: 409, endPoint x: 621, endPoint y: 377, distance: 277.5
click at [621, 377] on app-calendar-viewport "Thu 28 1/1 1 Job Fri 29 1/1 1 Job Sat 30 Sun 31 Mon 1 Tue 2 1/1 1 Job Wed 3 1/1…" at bounding box center [618, 251] width 1237 height 534
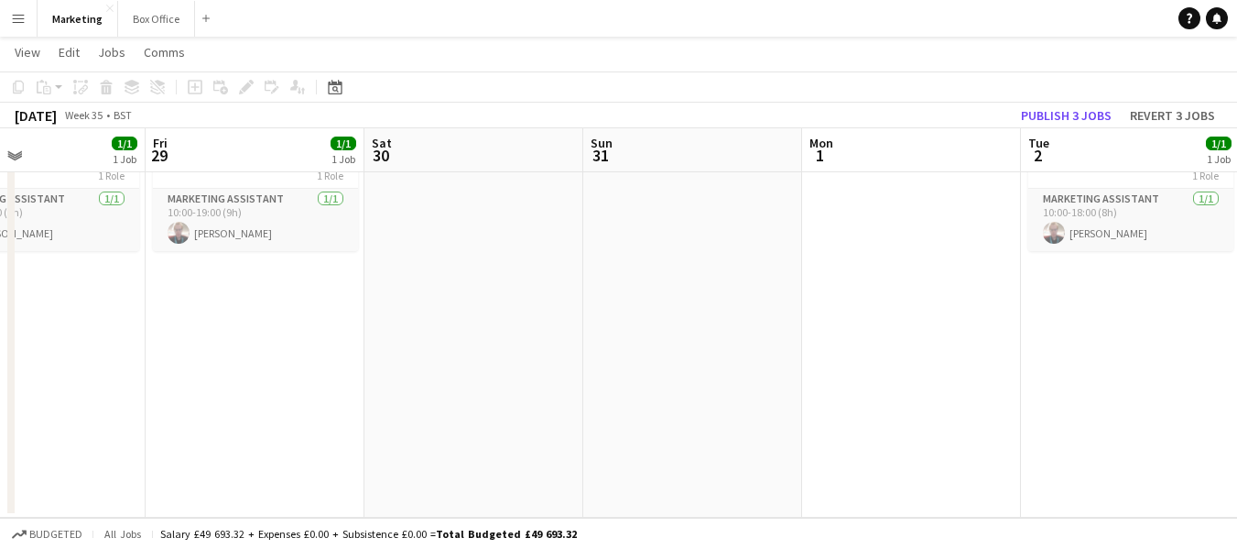
drag, startPoint x: 476, startPoint y: 386, endPoint x: 891, endPoint y: 355, distance: 416.0
click at [891, 355] on app-calendar-viewport "Tue 26 1/1 1 Job Wed 27 1/1 1 Job Thu 28 1/1 1 Job Fri 29 1/1 1 Job Sat 30 Sun …" at bounding box center [618, 251] width 1237 height 534
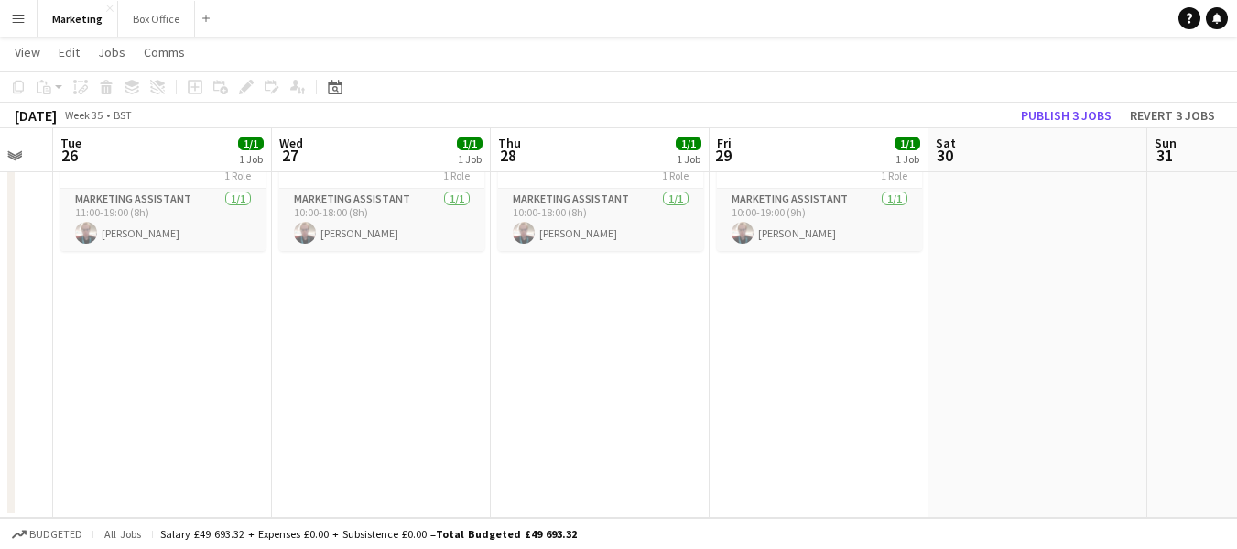
scroll to position [0, 379]
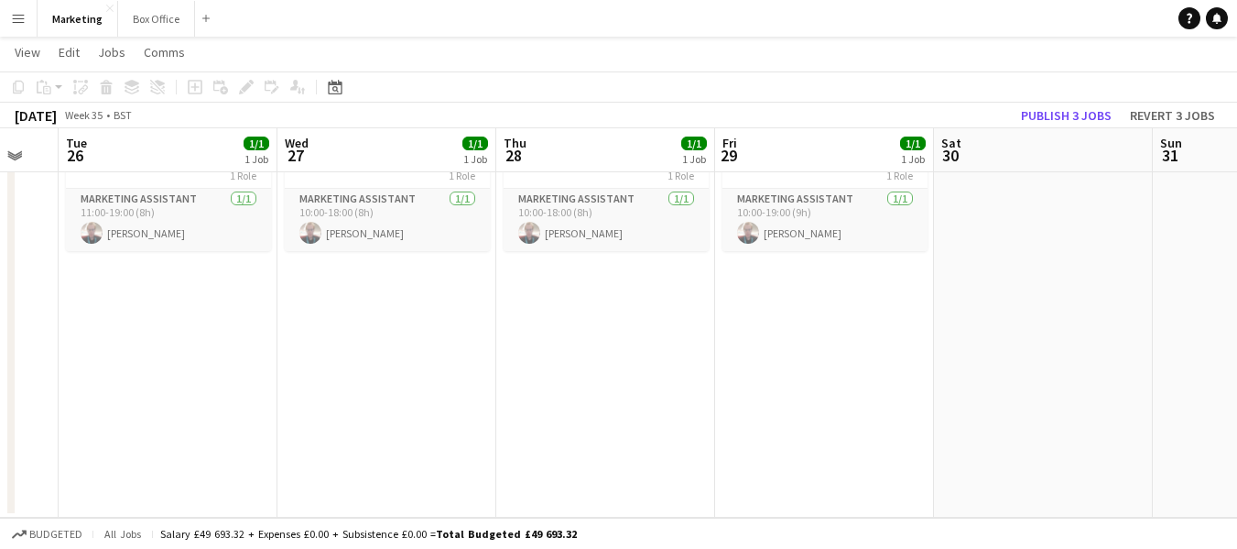
drag, startPoint x: 307, startPoint y: 408, endPoint x: 840, endPoint y: 363, distance: 535.0
click at [840, 363] on app-calendar-viewport "Sun 24 Mon 25 Tue 26 1/1 1 Job Wed 27 1/1 1 Job Thu 28 1/1 1 Job Fri 29 1/1 1 J…" at bounding box center [618, 251] width 1237 height 534
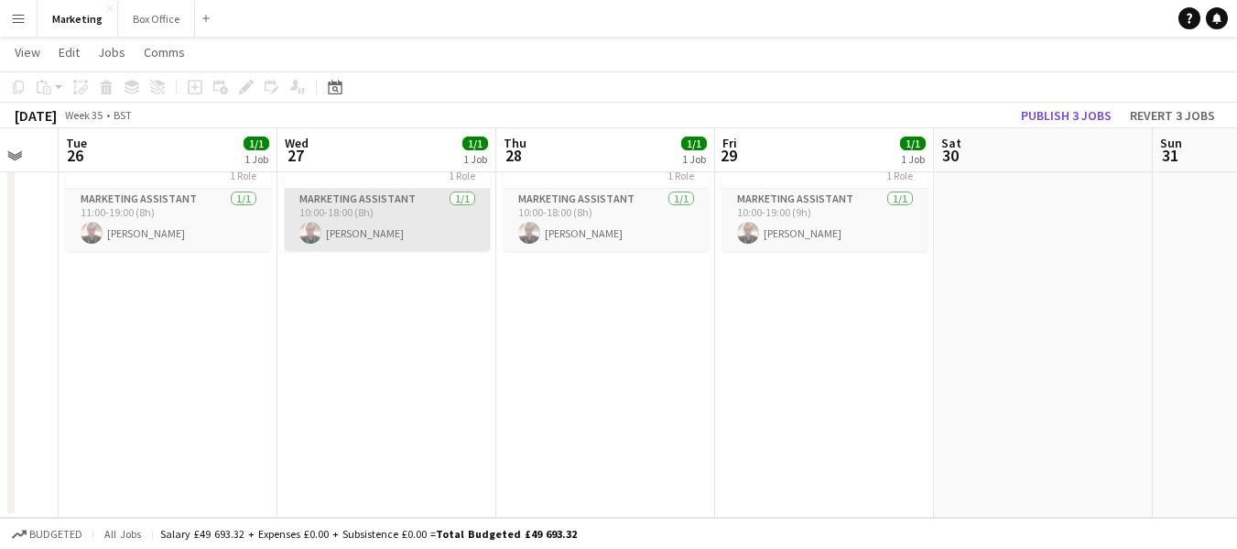
click at [380, 222] on app-card-role "Marketing Assistant [DATE] 10:00-18:00 (8h) [PERSON_NAME]" at bounding box center [387, 220] width 205 height 62
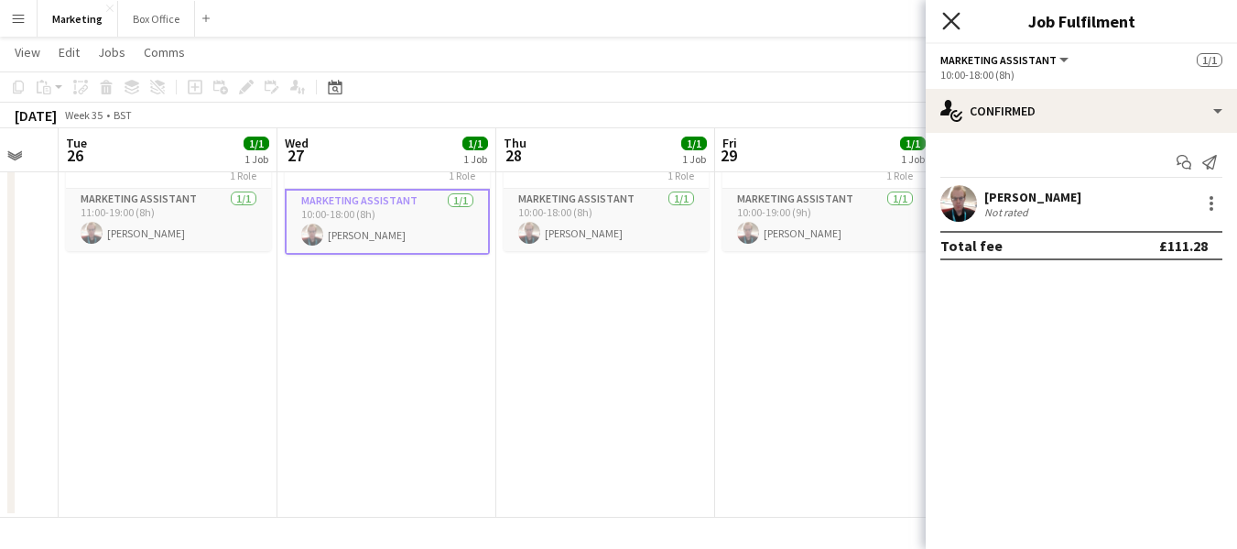
click at [949, 14] on icon "Close pop-in" at bounding box center [950, 20] width 17 height 17
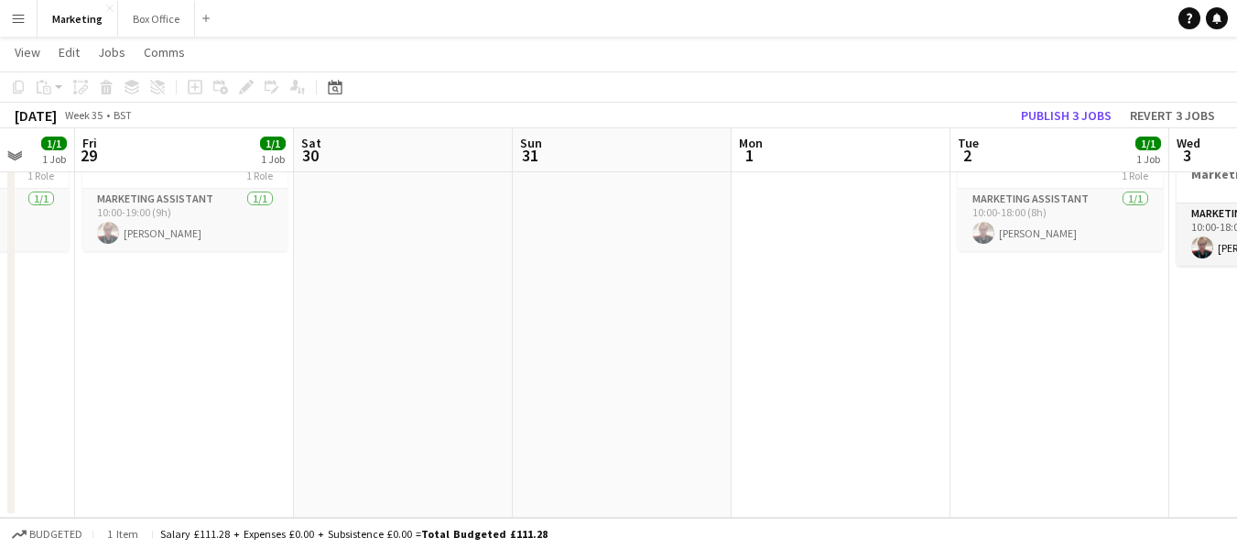
drag, startPoint x: 603, startPoint y: 364, endPoint x: 157, endPoint y: 408, distance: 448.2
click at [157, 408] on app-calendar-viewport "Mon 25 Tue 26 1/1 1 Job Wed 27 1/1 1 Job Thu 28 1/1 1 Job Fri 29 1/1 1 Job Sat …" at bounding box center [618, 251] width 1237 height 534
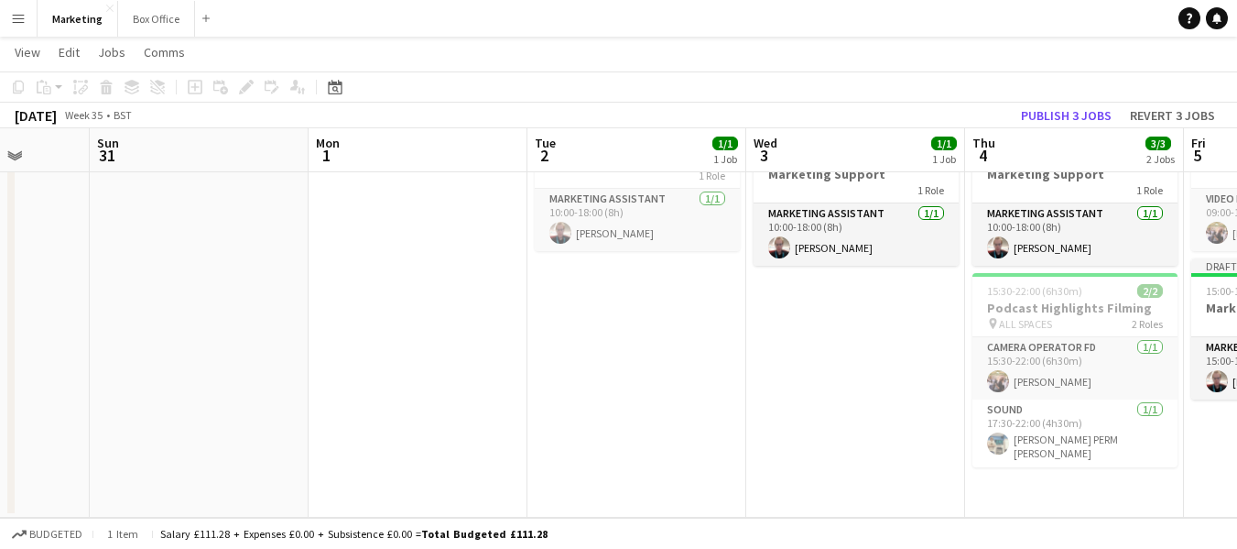
drag, startPoint x: 769, startPoint y: 394, endPoint x: 151, endPoint y: 479, distance: 624.0
click at [151, 479] on app-calendar-viewport "Thu 28 1/1 1 Job Fri 29 1/1 1 Job Sat 30 Sun 31 Mon 1 Tue 2 1/1 1 Job Wed 3 1/1…" at bounding box center [618, 251] width 1237 height 534
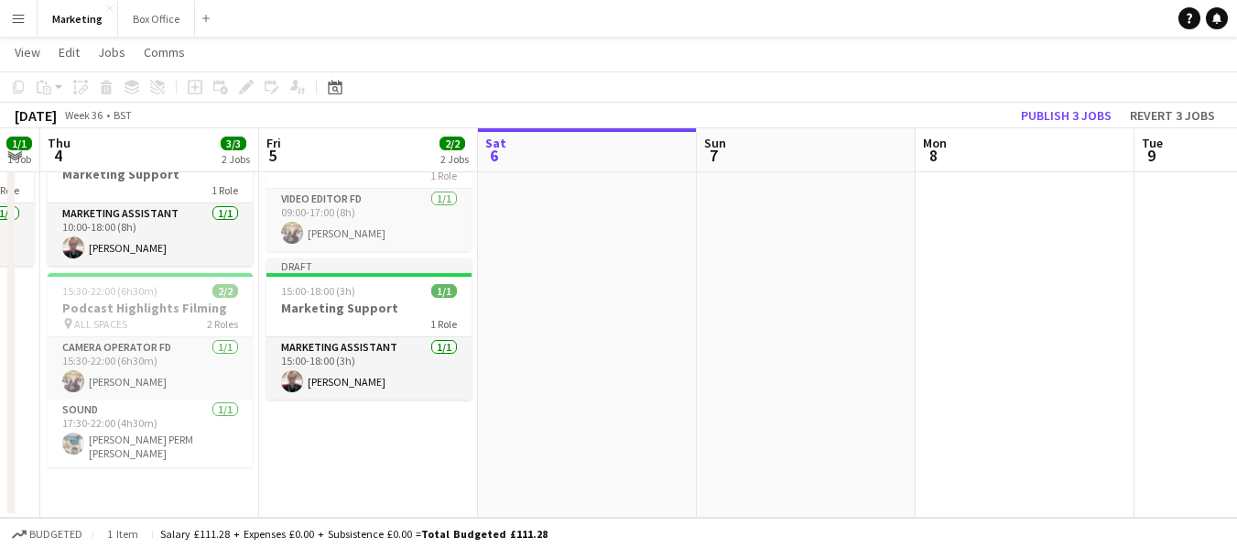
scroll to position [0, 530]
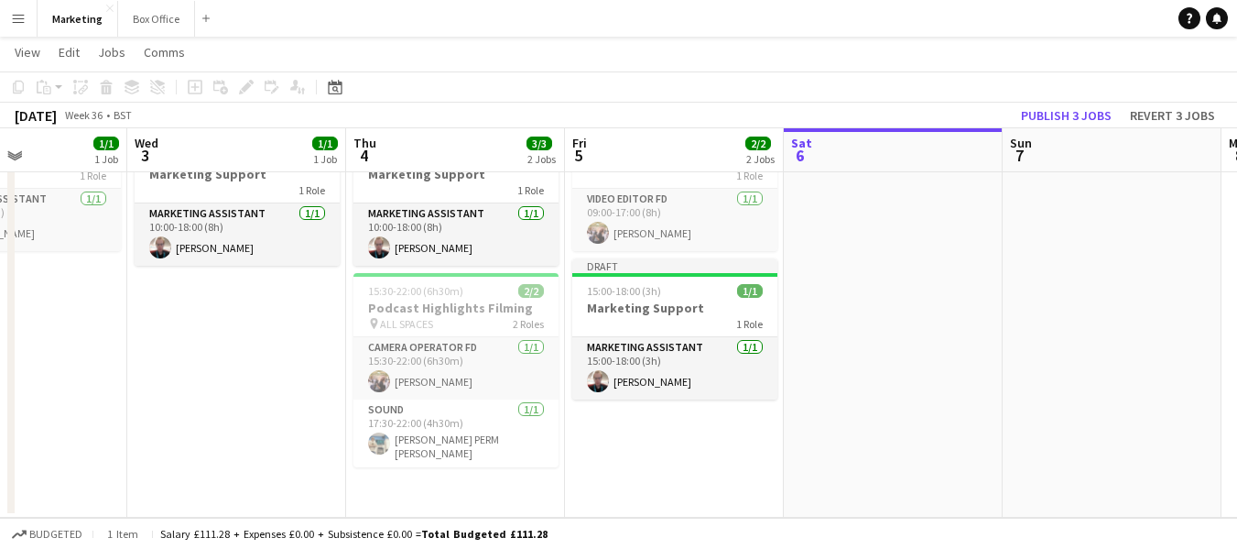
drag, startPoint x: 858, startPoint y: 417, endPoint x: 239, endPoint y: 473, distance: 621.7
click at [239, 473] on app-calendar-viewport "Sun 31 Mon 1 Tue 2 1/1 1 Job Wed 3 1/1 1 Job Thu 4 3/3 2 Jobs Fri 5 2/2 2 Jobs …" at bounding box center [618, 251] width 1237 height 534
click at [924, 426] on app-date-cell at bounding box center [892, 317] width 219 height 400
